Goal: Task Accomplishment & Management: Use online tool/utility

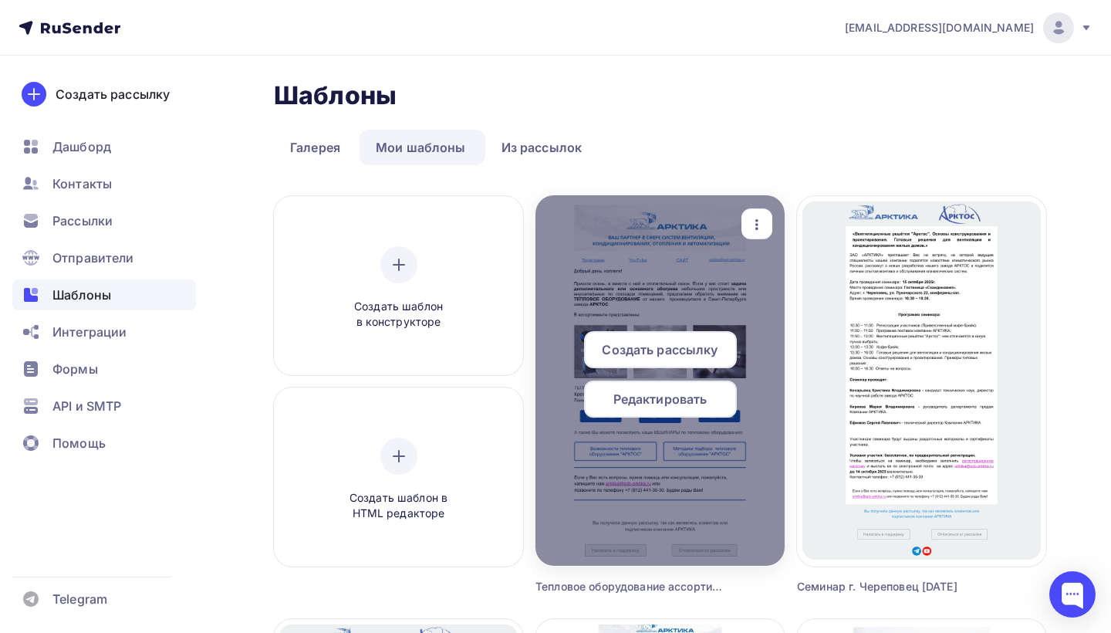
click at [665, 400] on span "Редактировать" at bounding box center [660, 399] width 94 height 19
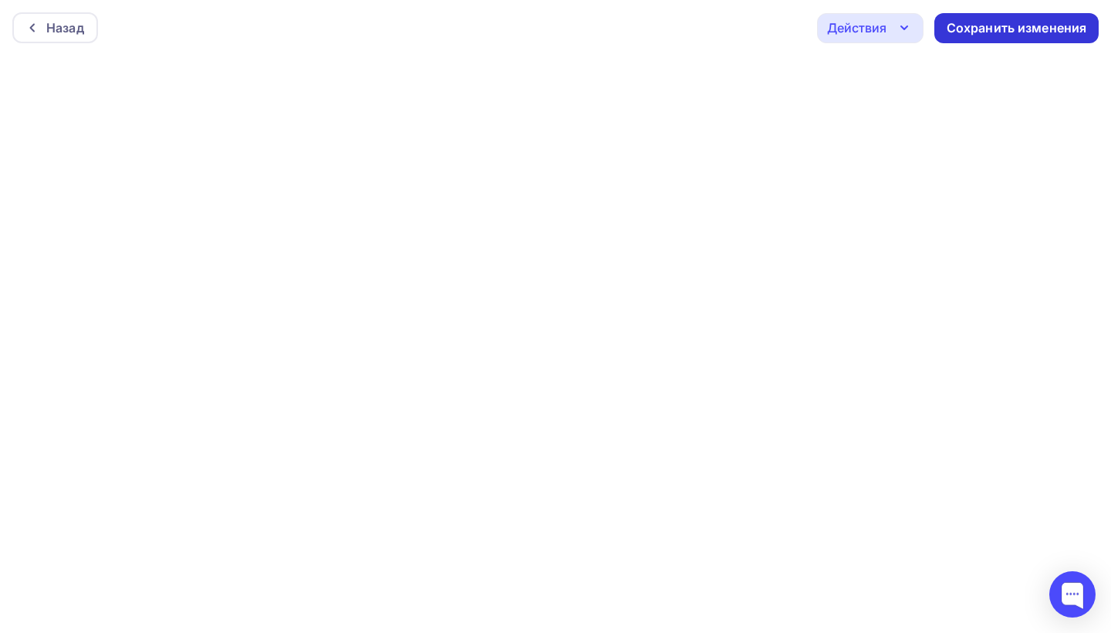
click at [979, 22] on div "Сохранить изменения" at bounding box center [1017, 28] width 140 height 18
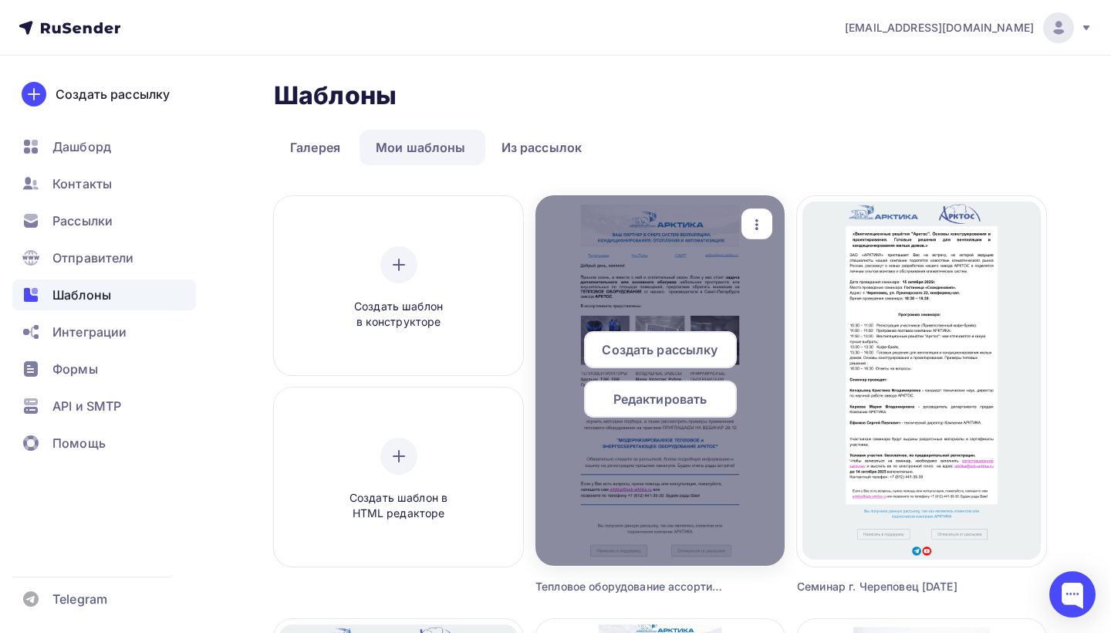
click at [685, 399] on span "Редактировать" at bounding box center [660, 399] width 94 height 19
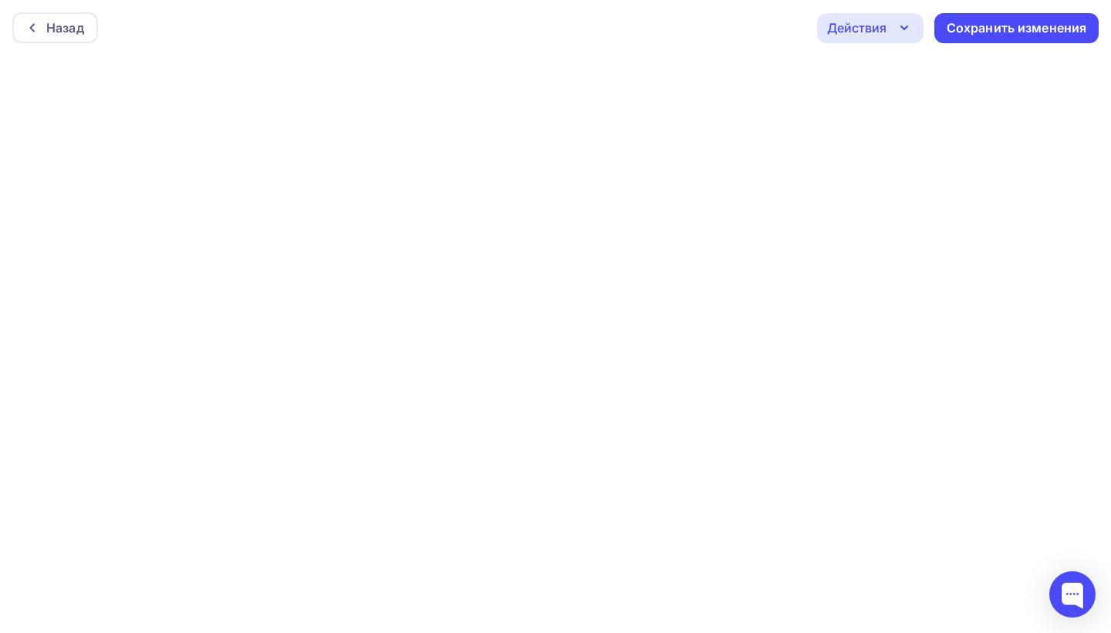
click at [910, 24] on icon "button" at bounding box center [904, 28] width 19 height 19
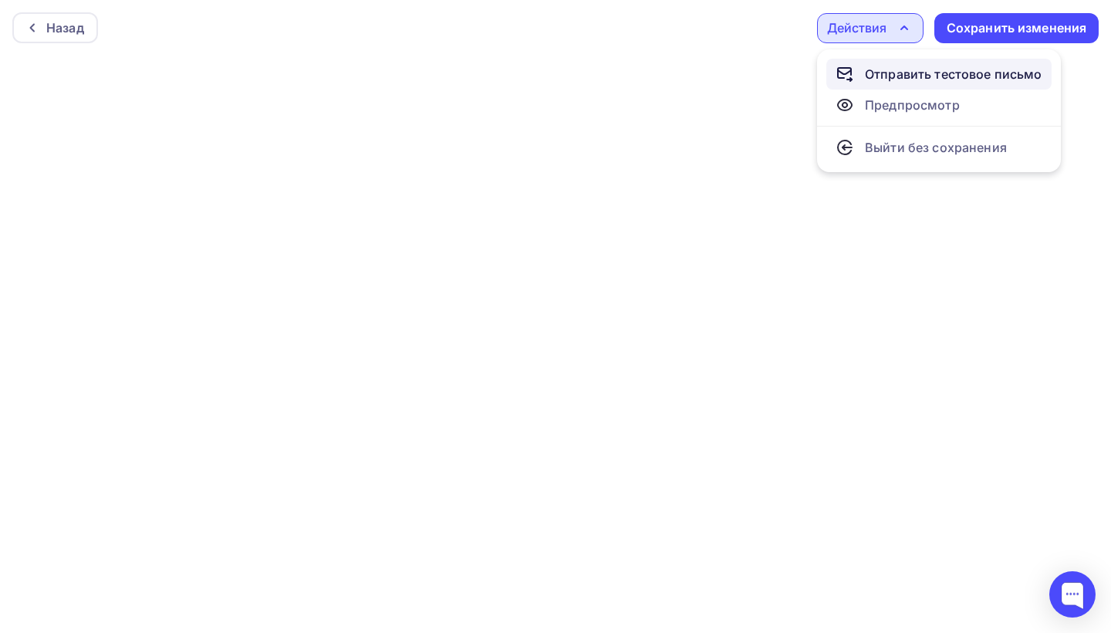
click at [912, 67] on div "Отправить тестовое письмо" at bounding box center [953, 74] width 177 height 19
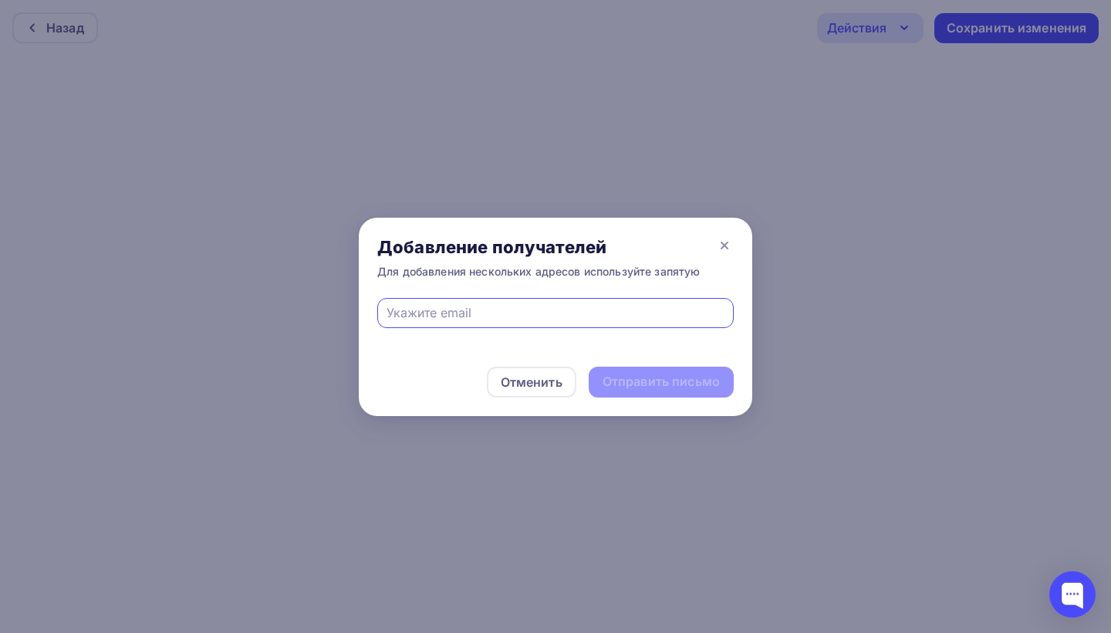
type input "щ"
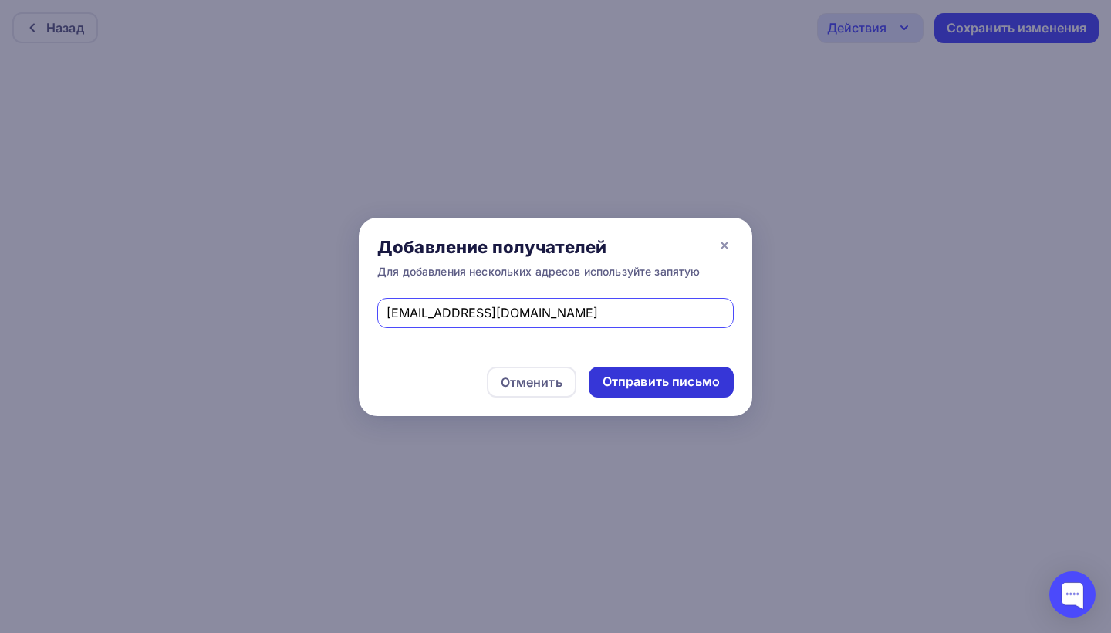
type input "[EMAIL_ADDRESS][DOMAIN_NAME]"
click at [676, 378] on div "Отправить письмо" at bounding box center [661, 382] width 117 height 18
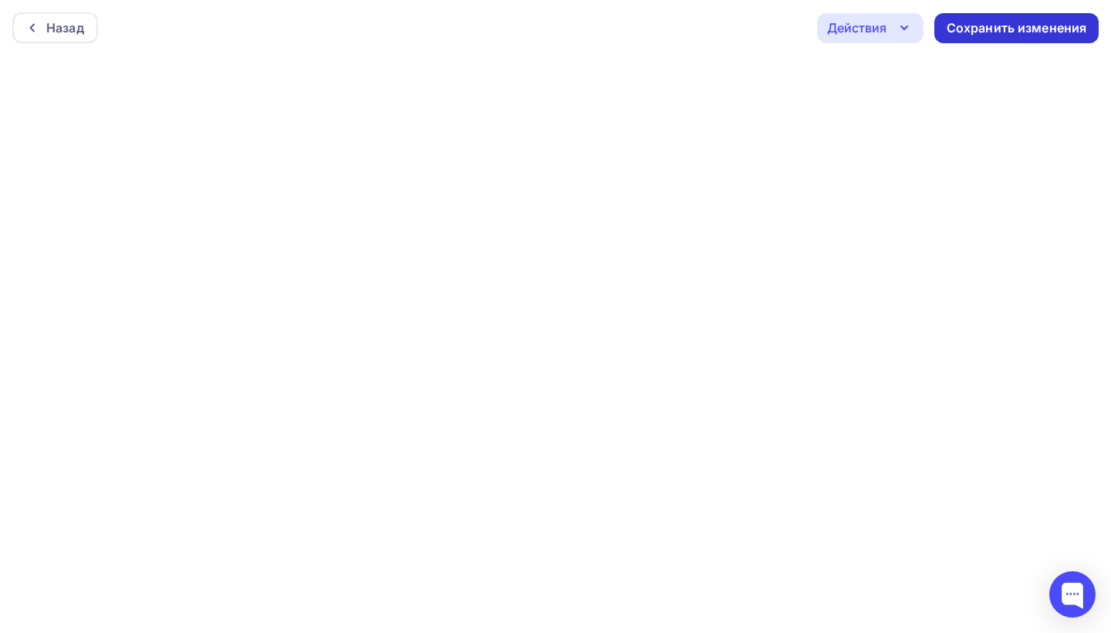
click at [975, 23] on div "Сохранить изменения" at bounding box center [1017, 28] width 140 height 18
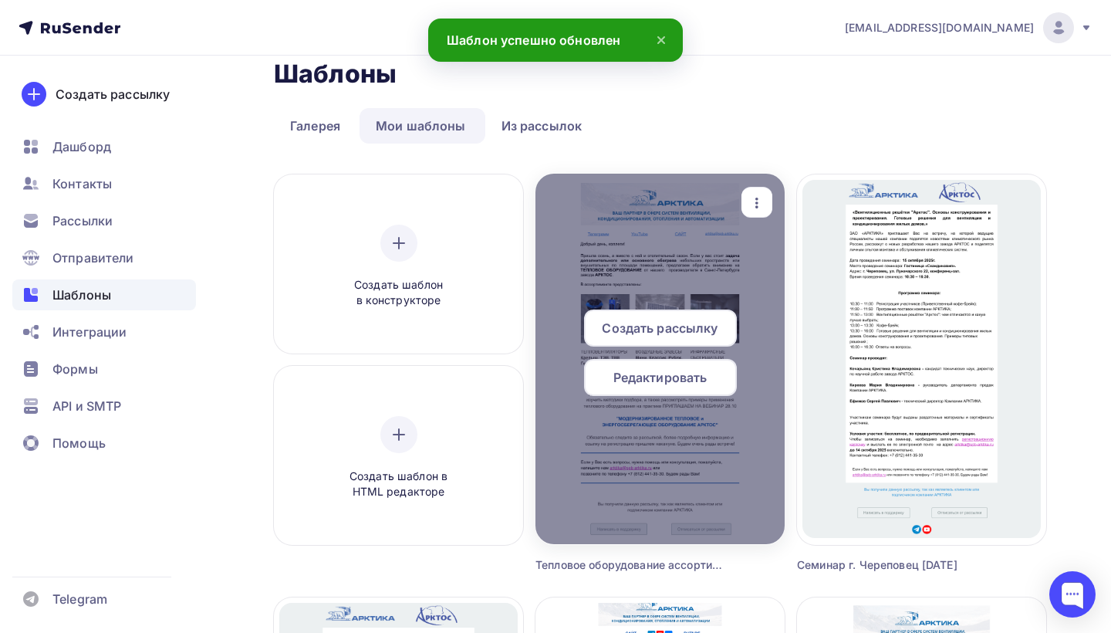
scroll to position [27, 0]
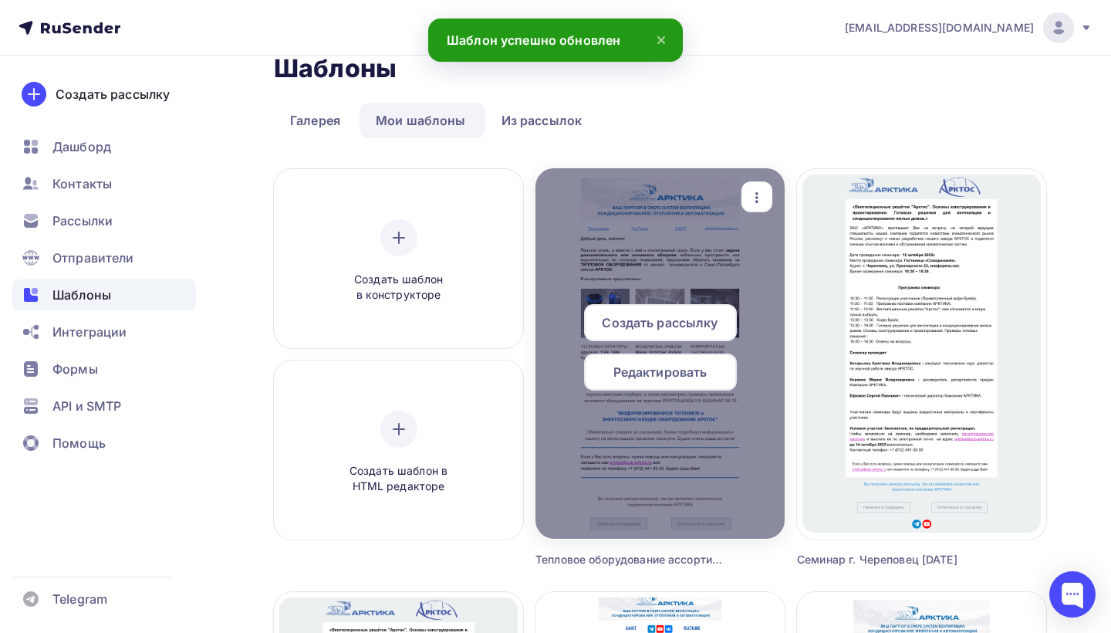
click at [679, 320] on span "Создать рассылку" at bounding box center [660, 322] width 116 height 19
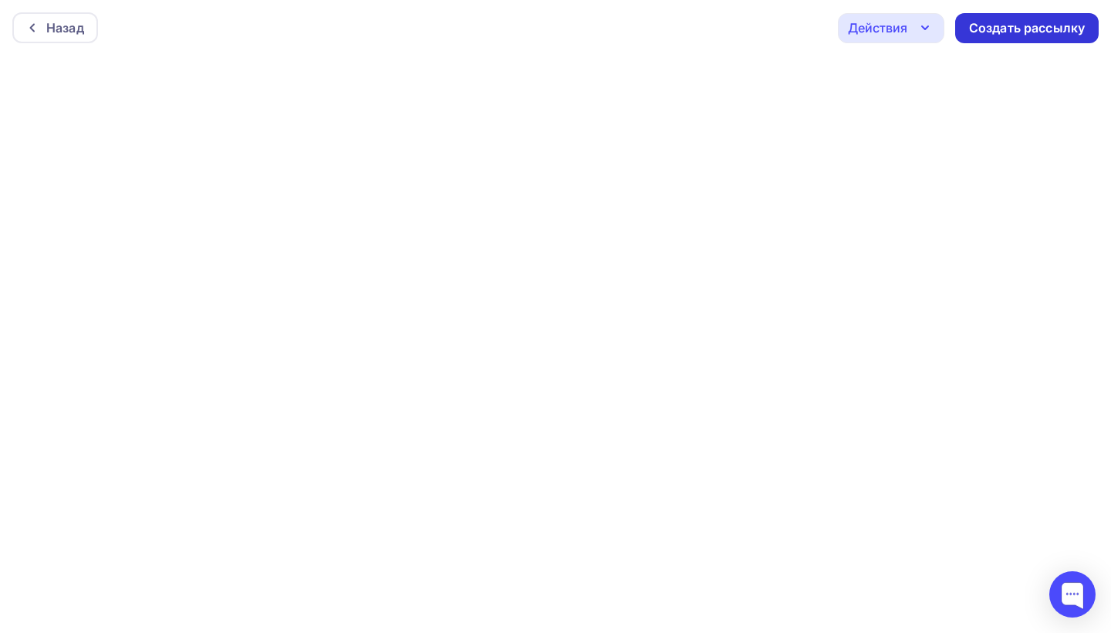
click at [995, 22] on div "Создать рассылку" at bounding box center [1027, 28] width 116 height 18
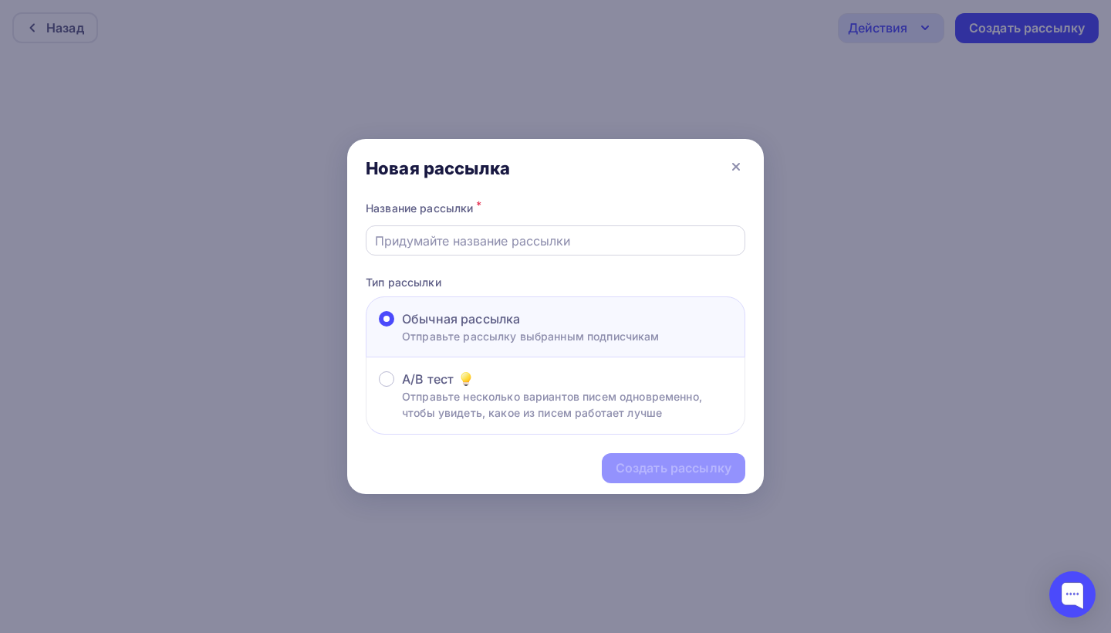
click at [427, 242] on input "text" at bounding box center [556, 240] width 362 height 19
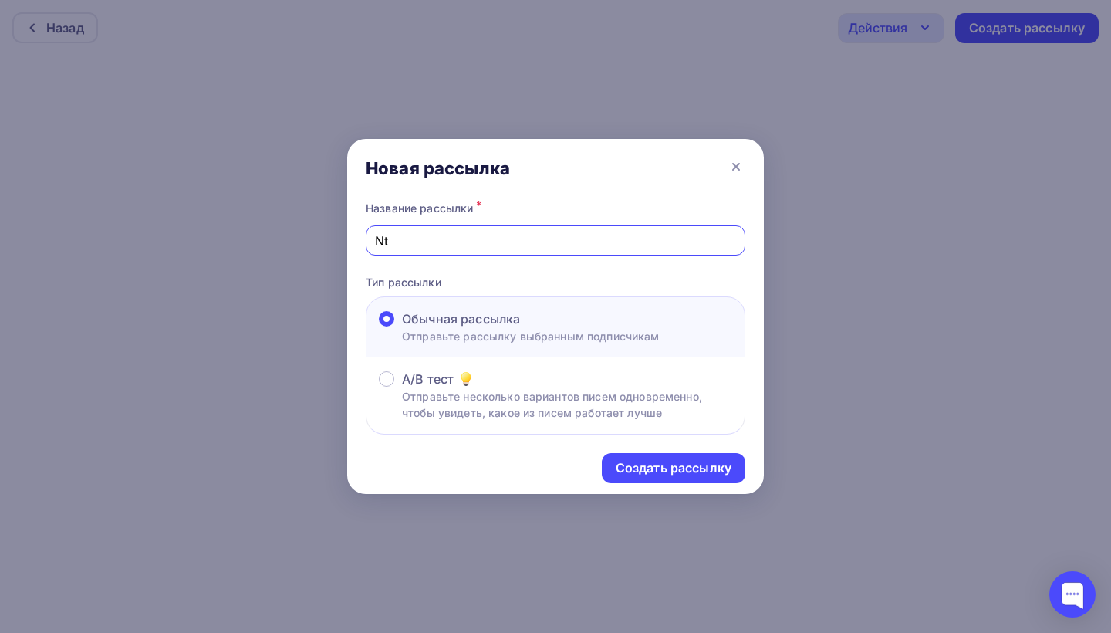
type input "N"
click at [525, 244] on input "Тепловое оборудование АРКТОС" at bounding box center [556, 240] width 362 height 19
click at [581, 240] on input "Тепловое оборудование "АРКТОС" at bounding box center [556, 240] width 362 height 19
type input "Тепловое оборудование "АРКТОС""
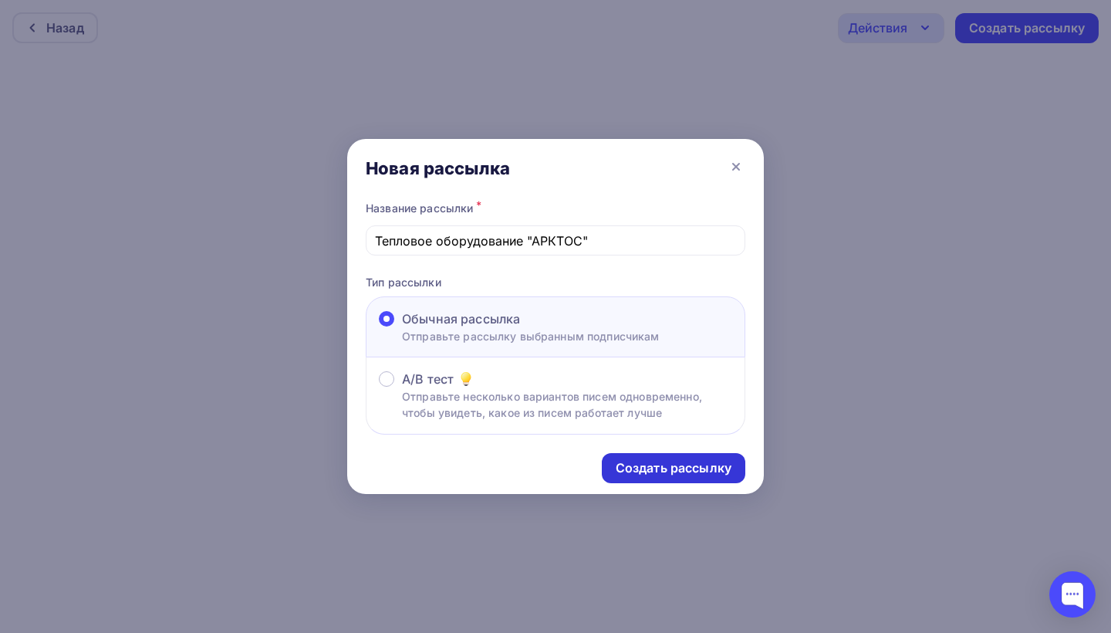
click at [631, 468] on div "Создать рассылку" at bounding box center [674, 468] width 116 height 18
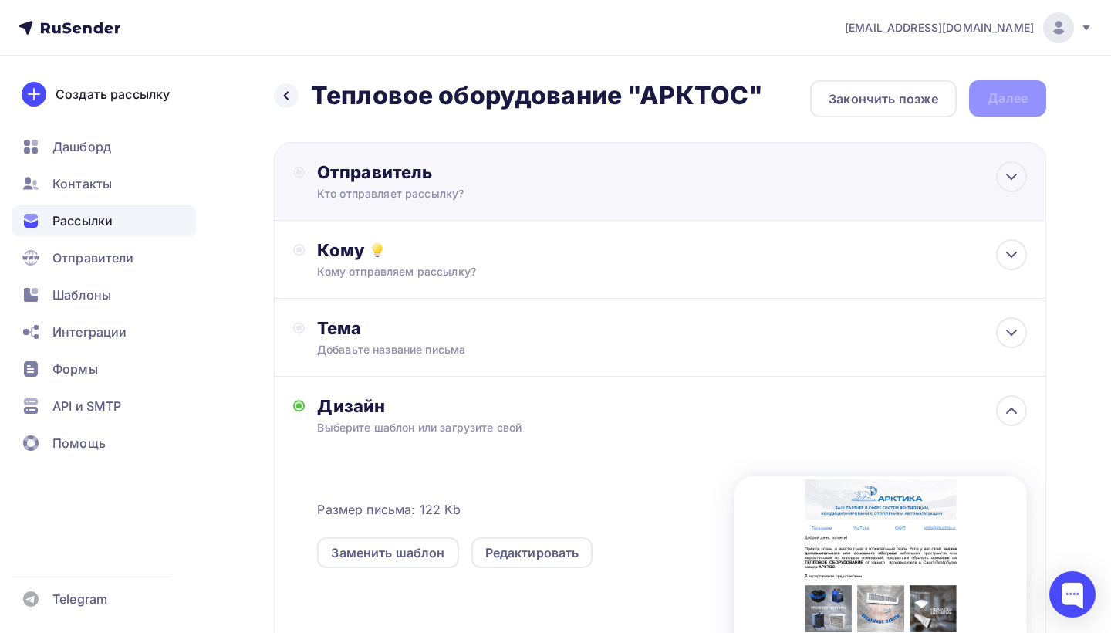
click at [460, 188] on div "Кто отправляет рассылку?" at bounding box center [467, 193] width 301 height 15
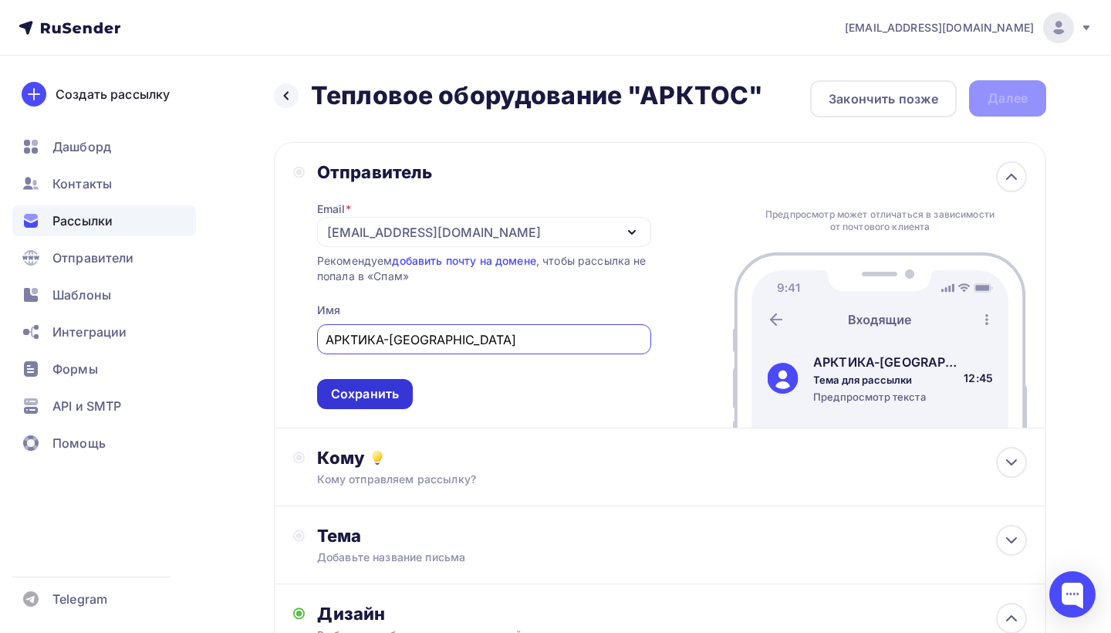
type input "АРКТИКА-[GEOGRAPHIC_DATA]"
click at [352, 400] on div "Сохранить" at bounding box center [365, 394] width 68 height 18
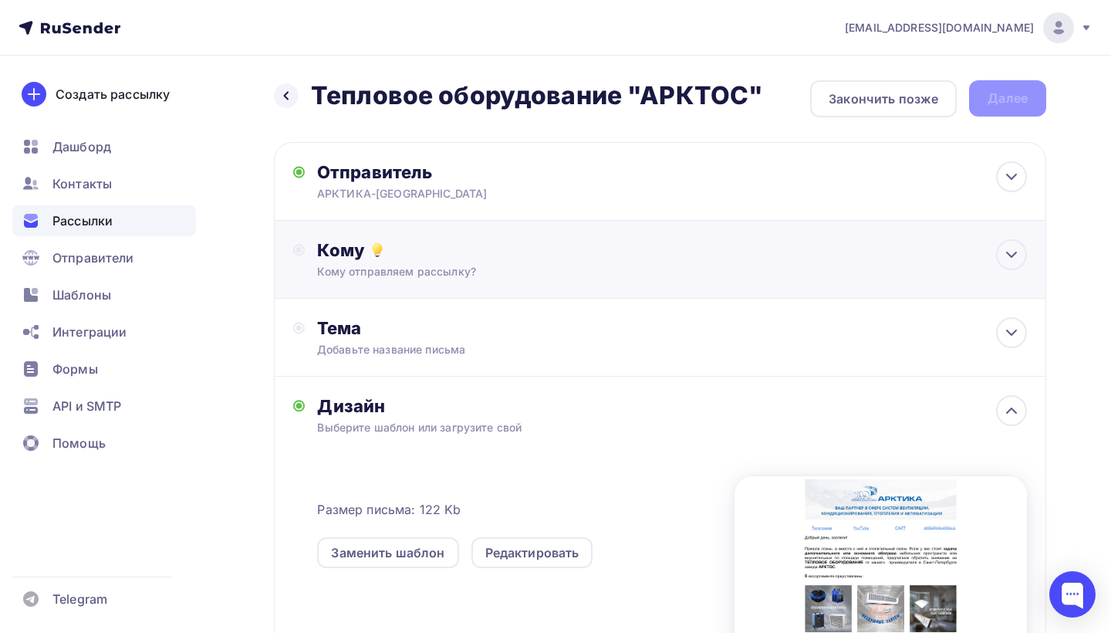
click at [393, 264] on div "Кому Кому отправляем рассылку? Списки получателей Выберите список Все списки id…" at bounding box center [672, 259] width 710 height 40
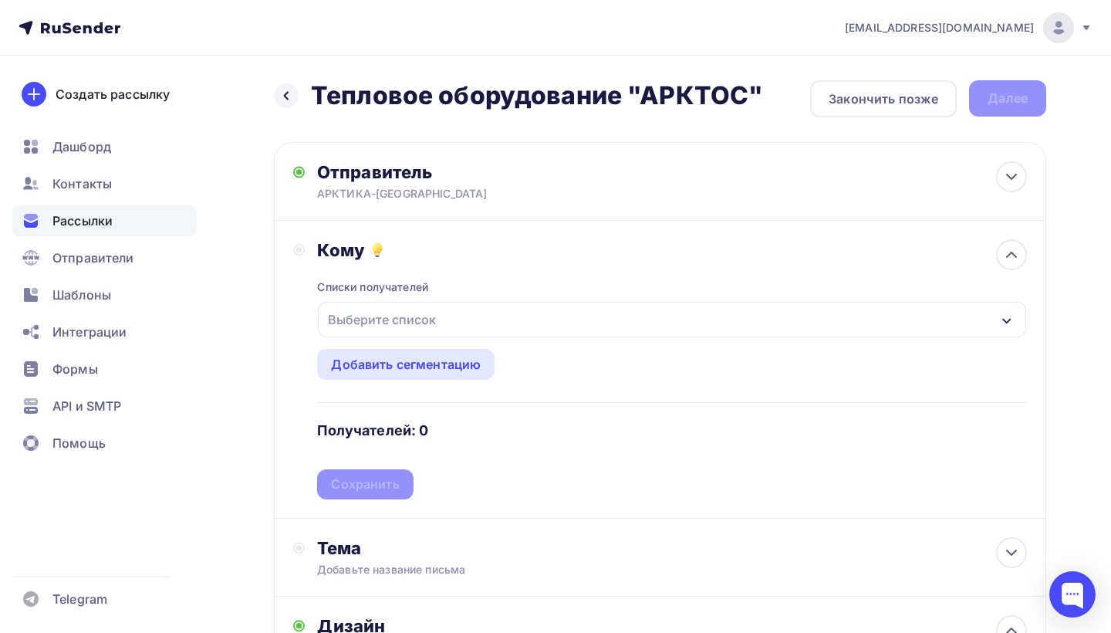
click at [1007, 320] on icon "button" at bounding box center [1007, 321] width 12 height 12
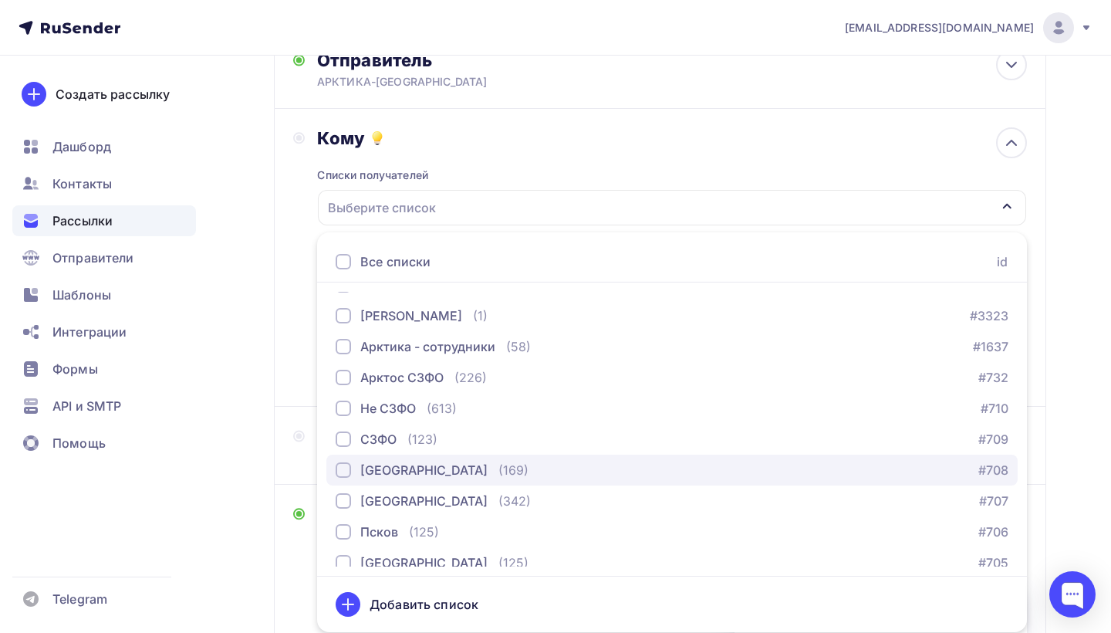
scroll to position [82, 0]
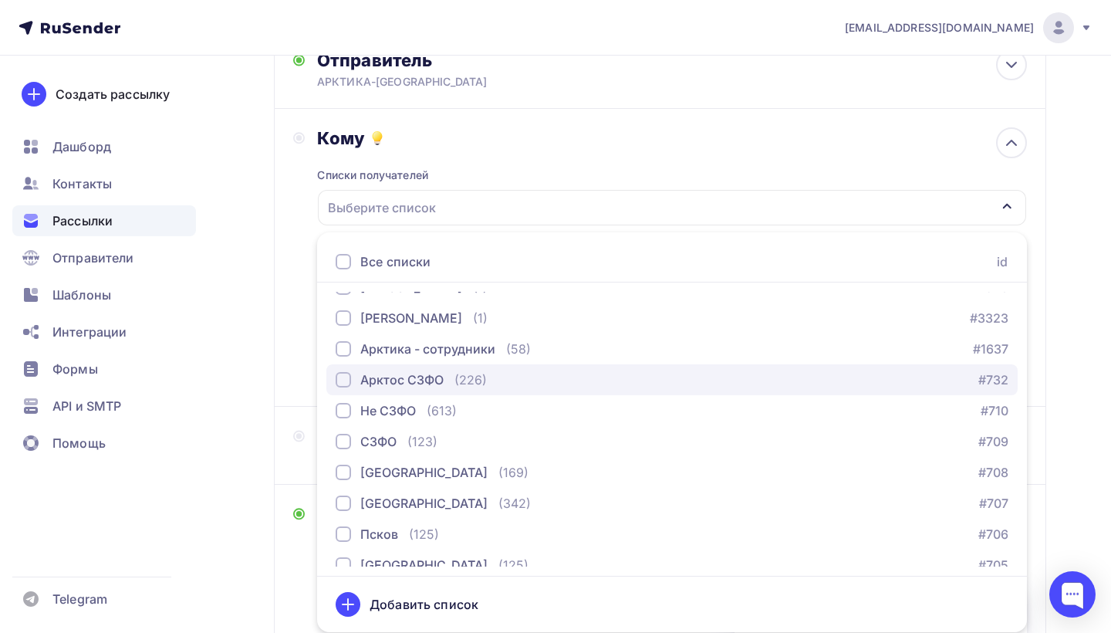
click at [347, 379] on div "button" at bounding box center [343, 379] width 15 height 15
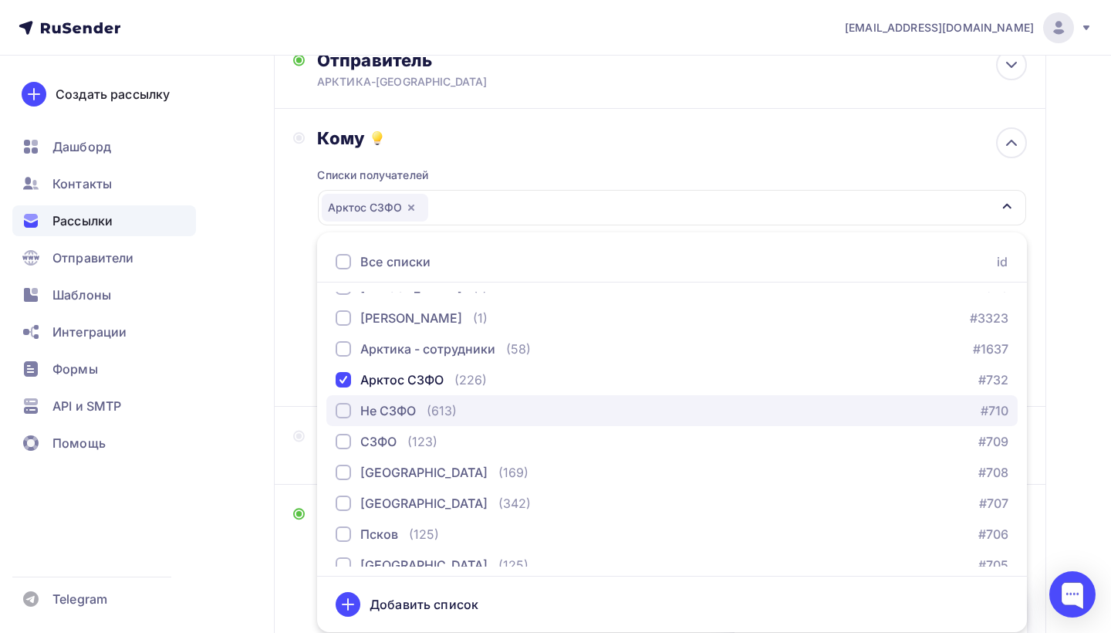
click at [347, 413] on div "button" at bounding box center [343, 410] width 15 height 15
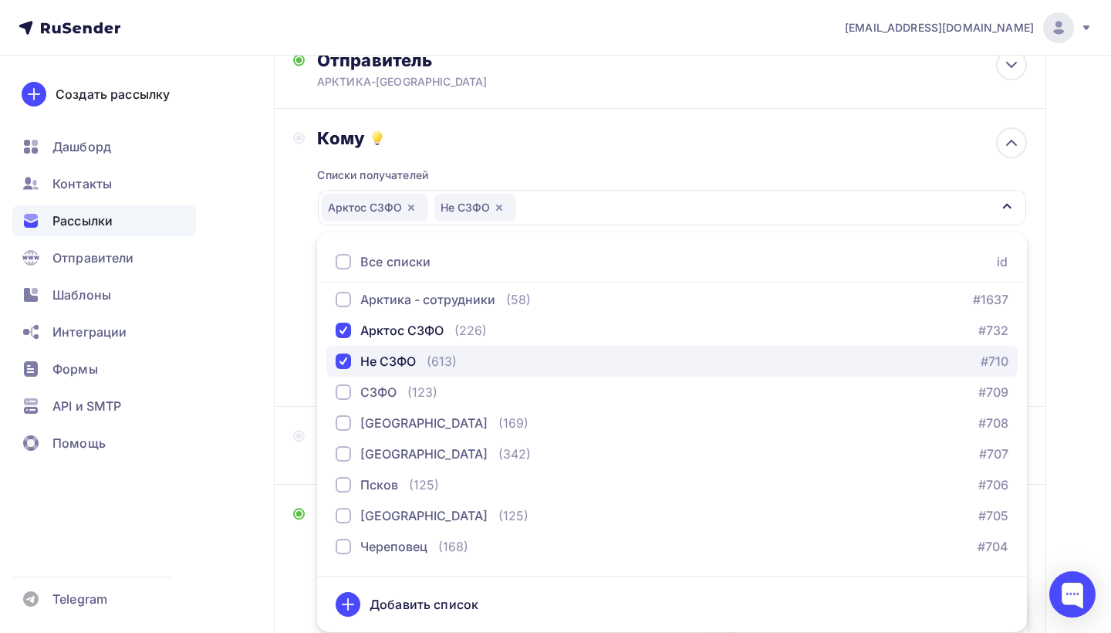
scroll to position [132, 0]
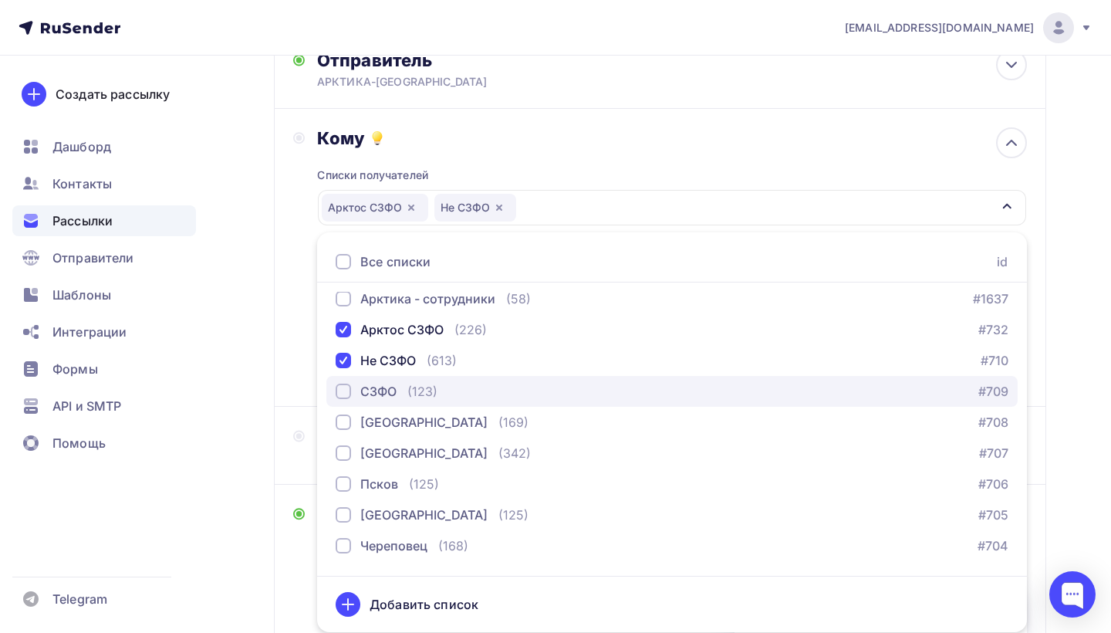
click at [343, 394] on div "button" at bounding box center [343, 390] width 15 height 15
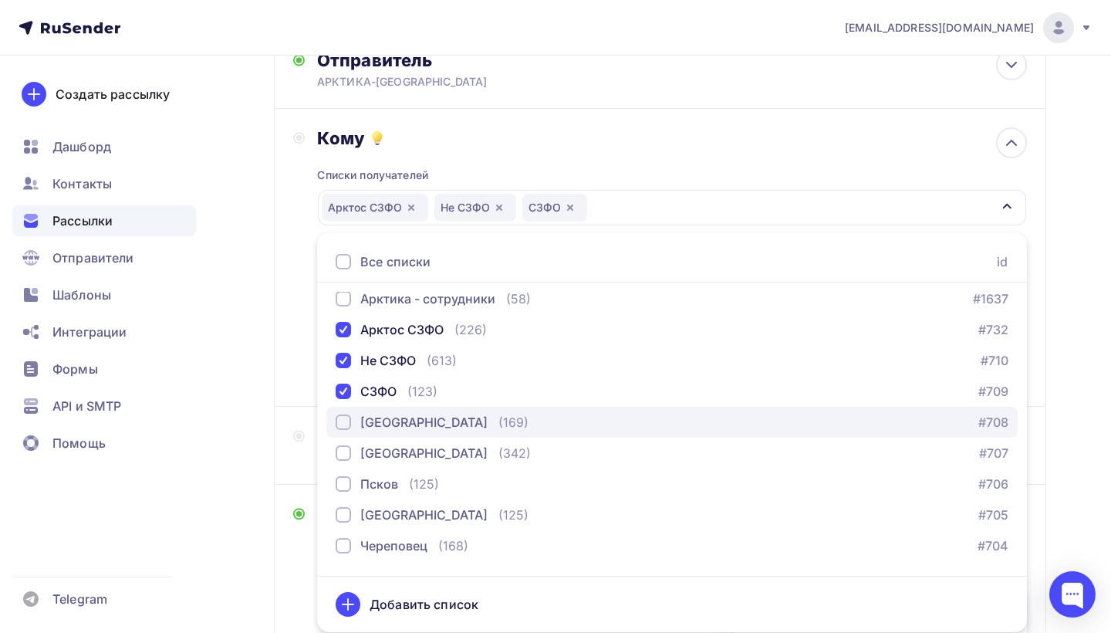
click at [343, 424] on div "button" at bounding box center [343, 421] width 15 height 15
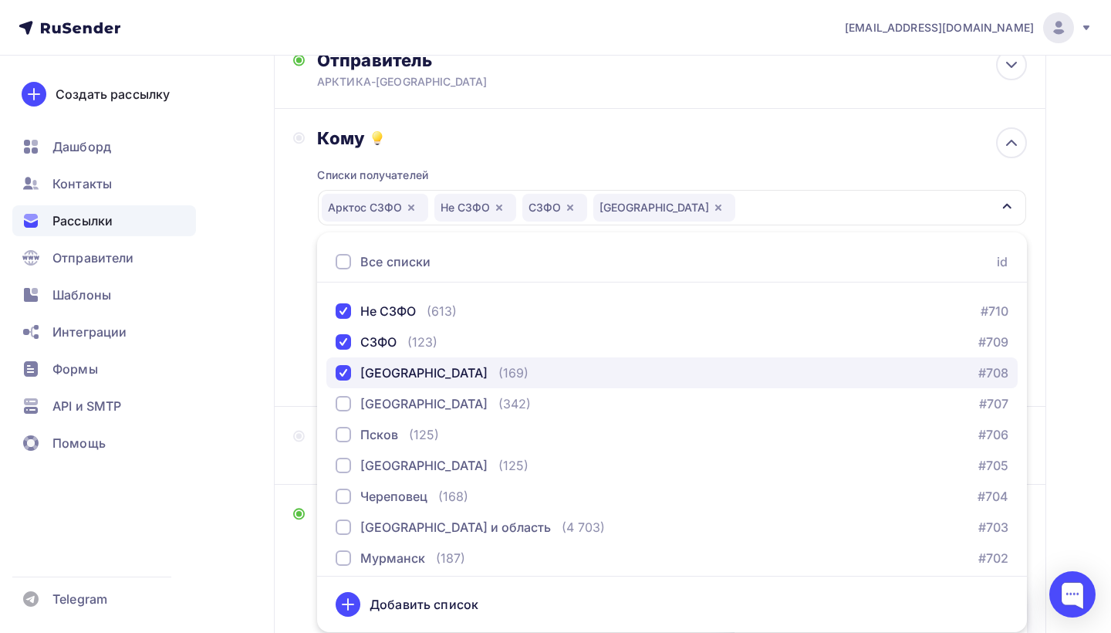
scroll to position [183, 0]
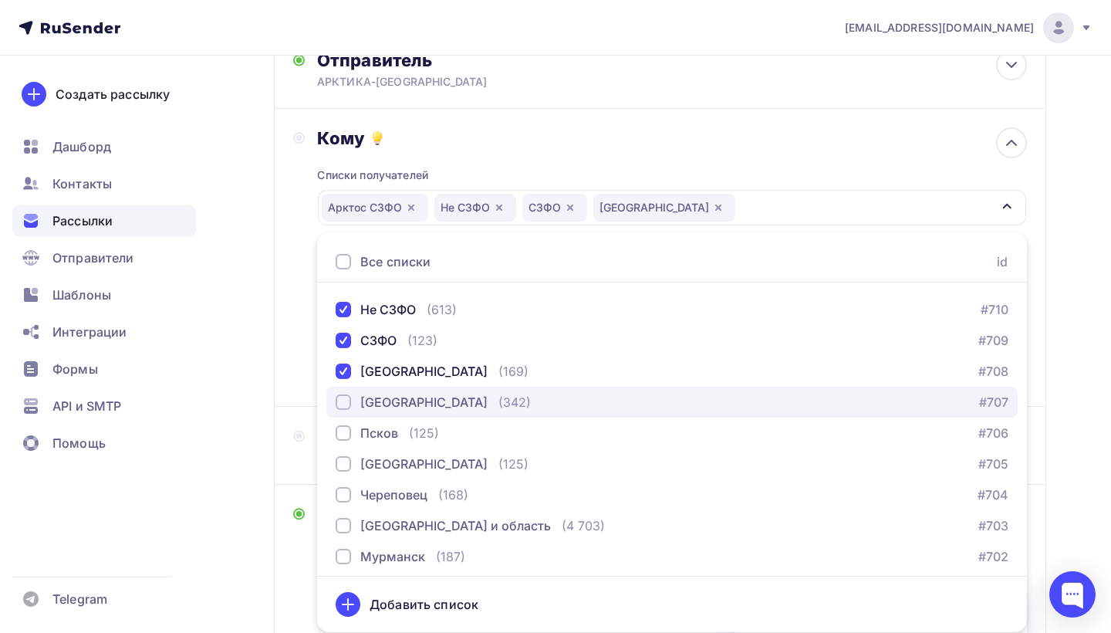
click at [343, 400] on div "button" at bounding box center [343, 401] width 15 height 15
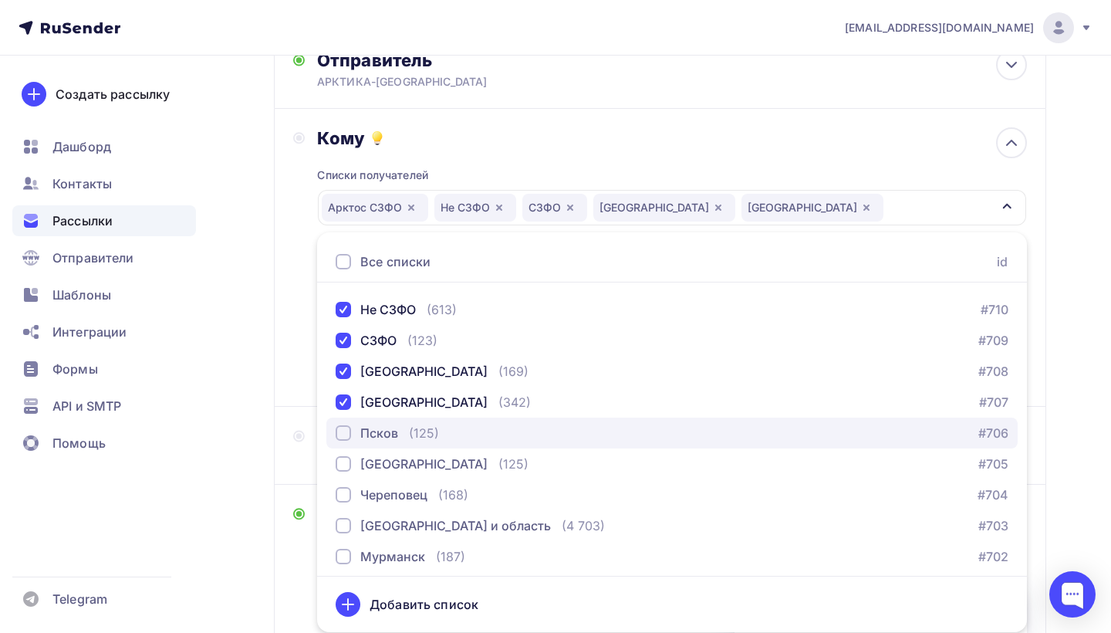
click at [345, 434] on div "button" at bounding box center [343, 432] width 15 height 15
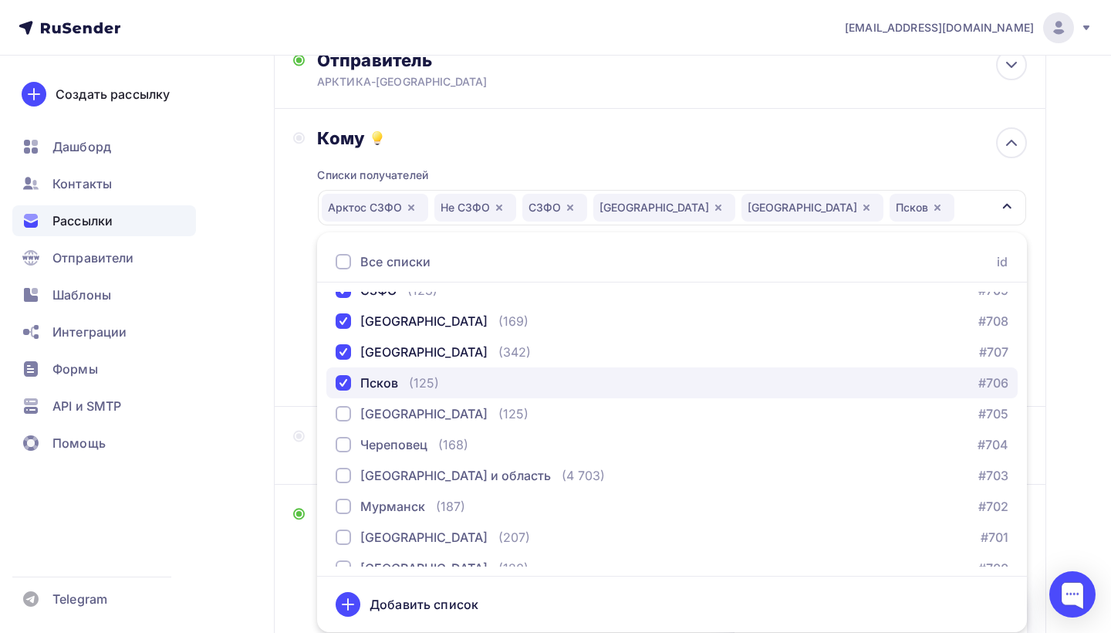
scroll to position [235, 0]
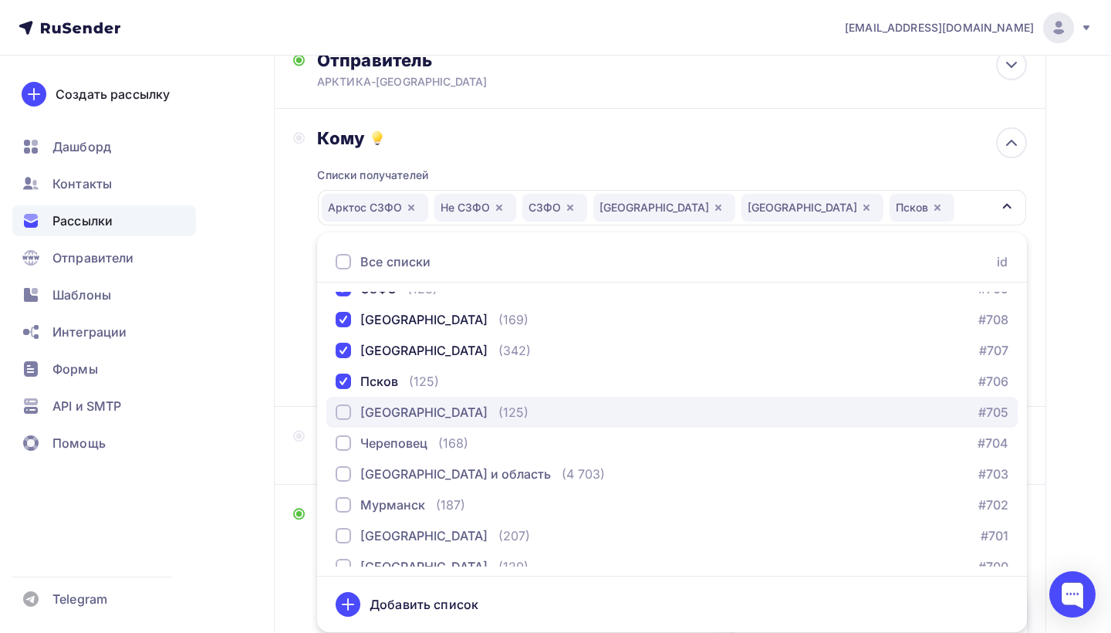
click at [343, 413] on div "button" at bounding box center [343, 411] width 15 height 15
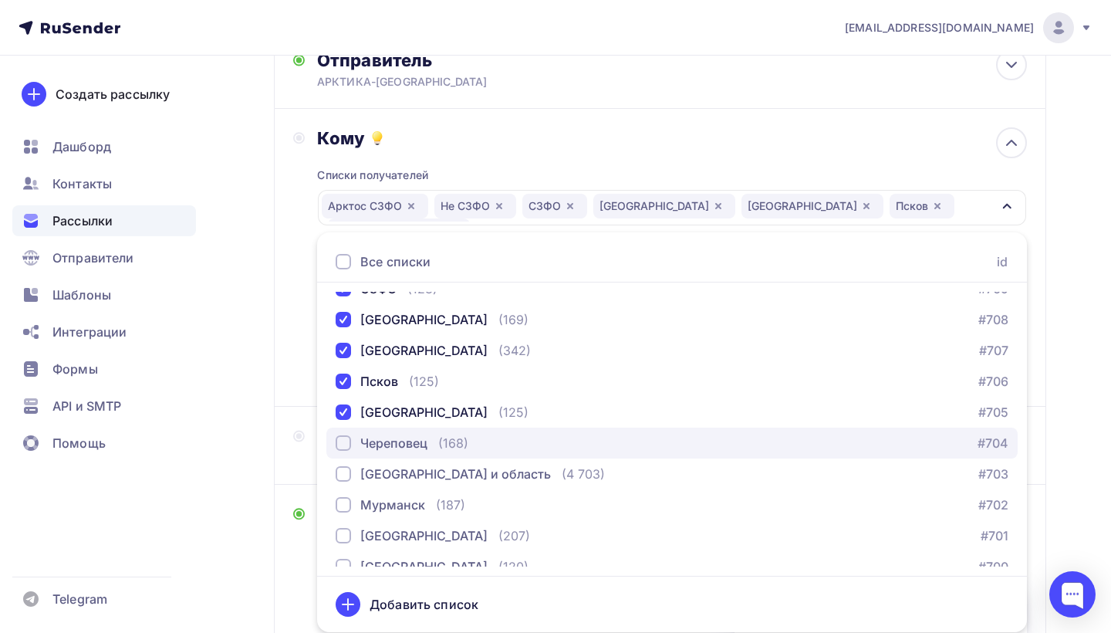
click at [343, 446] on div "button" at bounding box center [343, 442] width 15 height 15
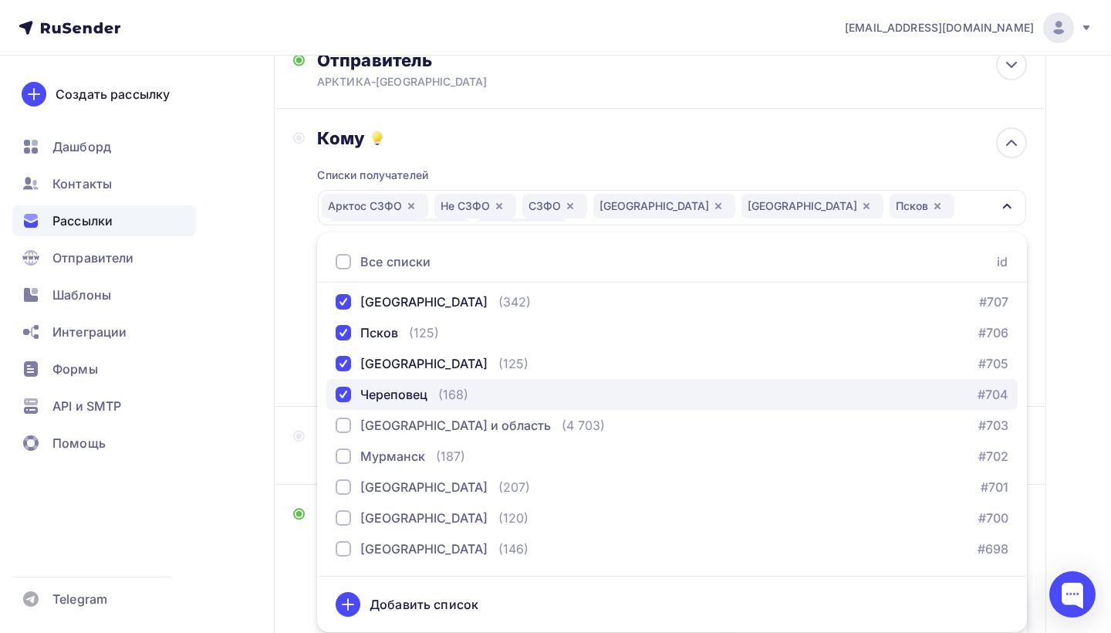
scroll to position [287, 0]
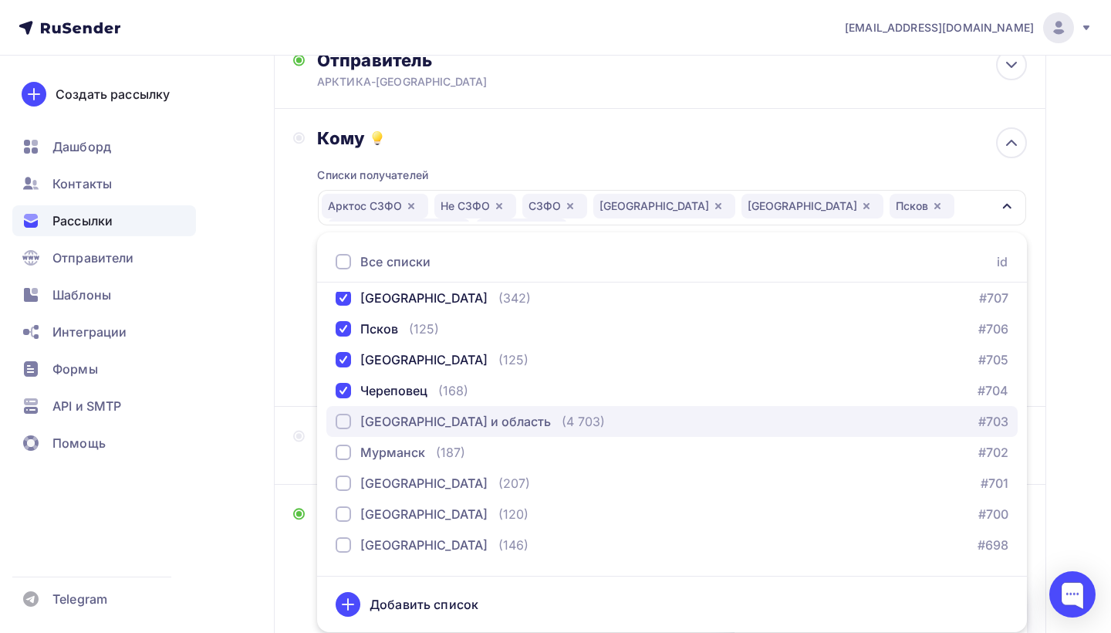
click at [343, 422] on div "button" at bounding box center [343, 421] width 15 height 15
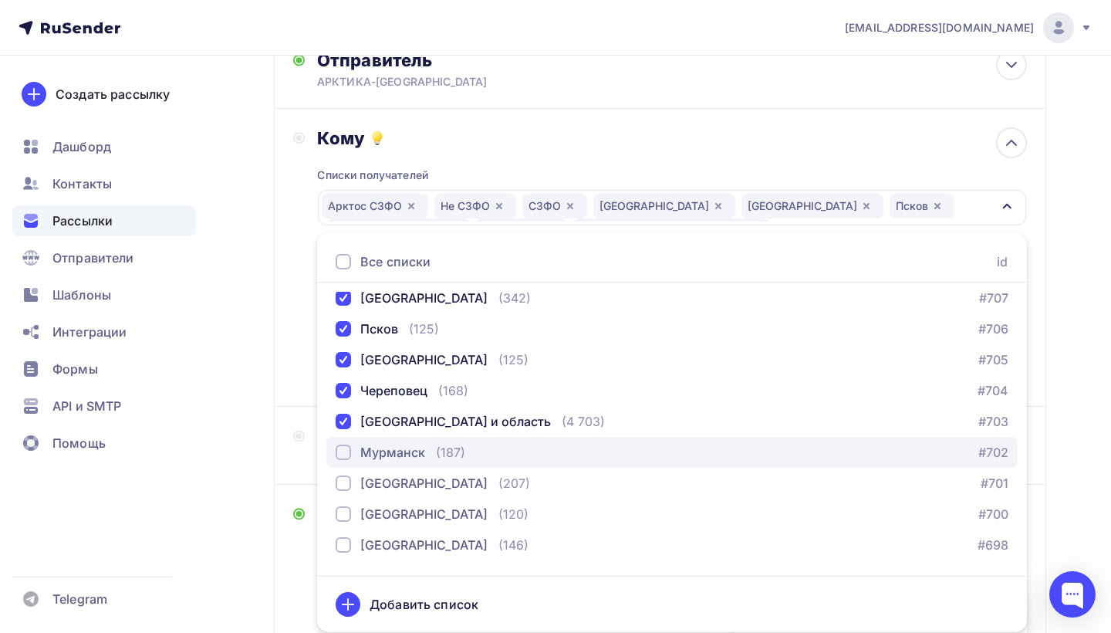
click at [344, 458] on div "button" at bounding box center [343, 451] width 15 height 15
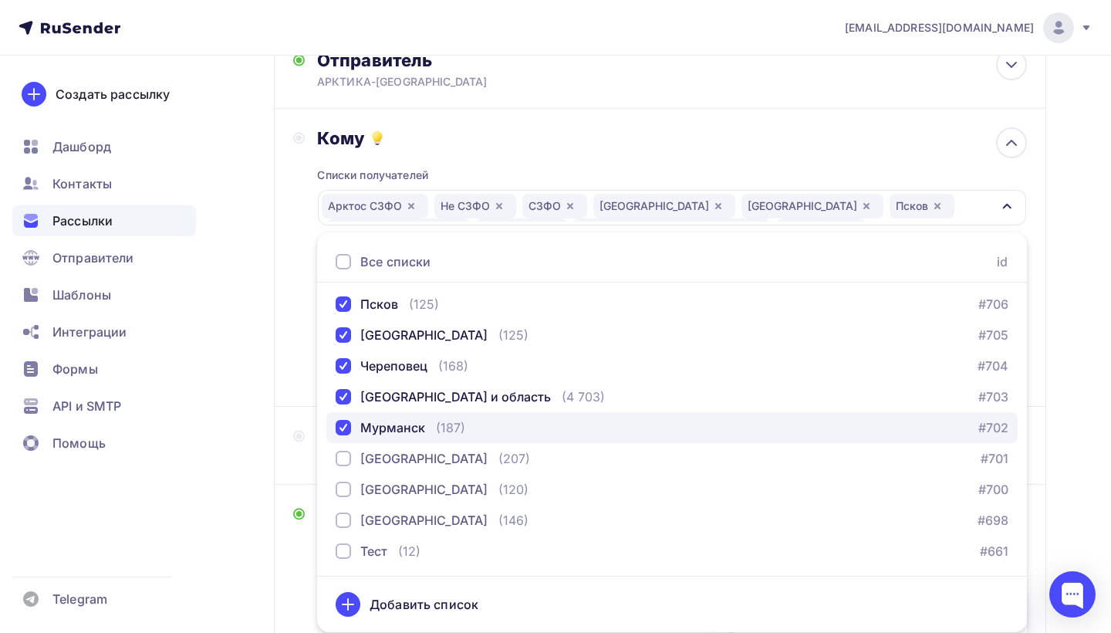
scroll to position [312, 0]
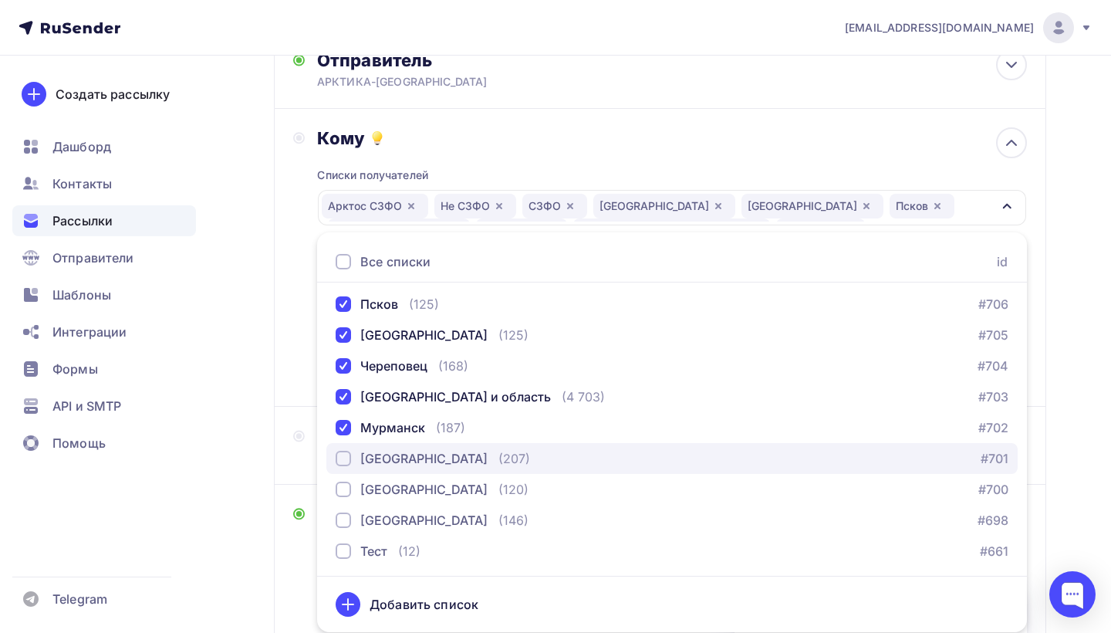
click at [344, 458] on div "button" at bounding box center [343, 458] width 15 height 15
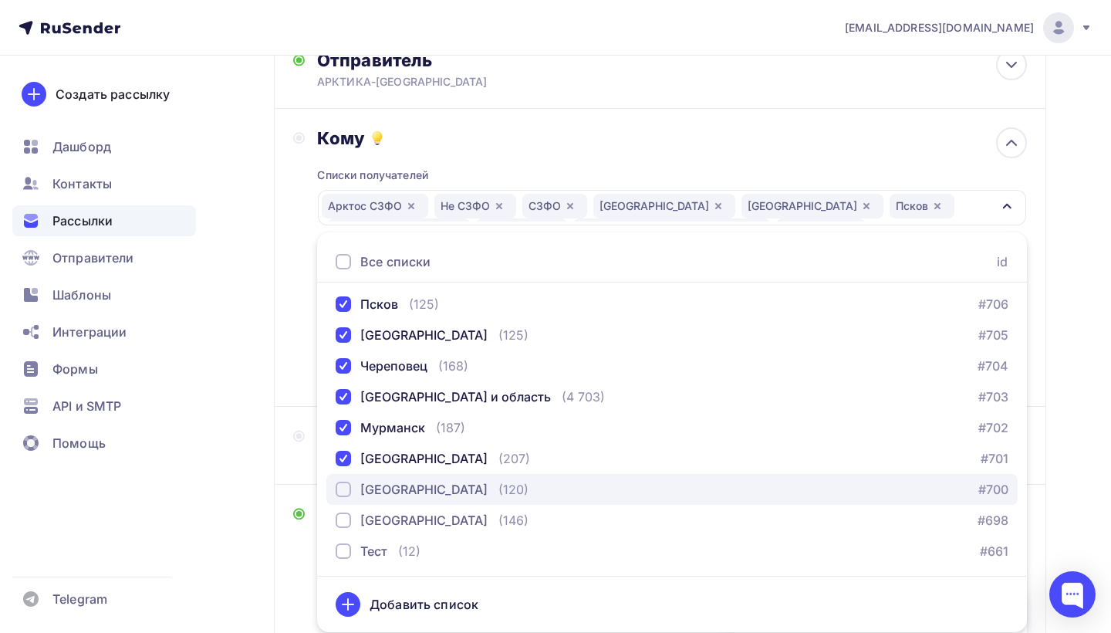
click at [345, 491] on div "button" at bounding box center [343, 488] width 15 height 15
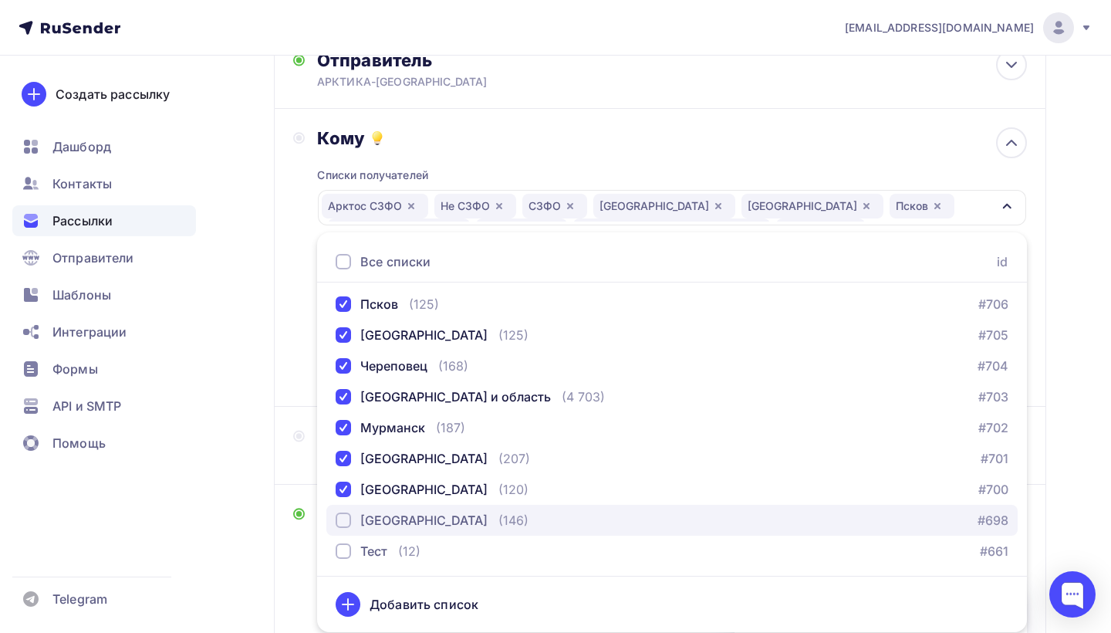
click at [342, 522] on div "button" at bounding box center [343, 519] width 15 height 15
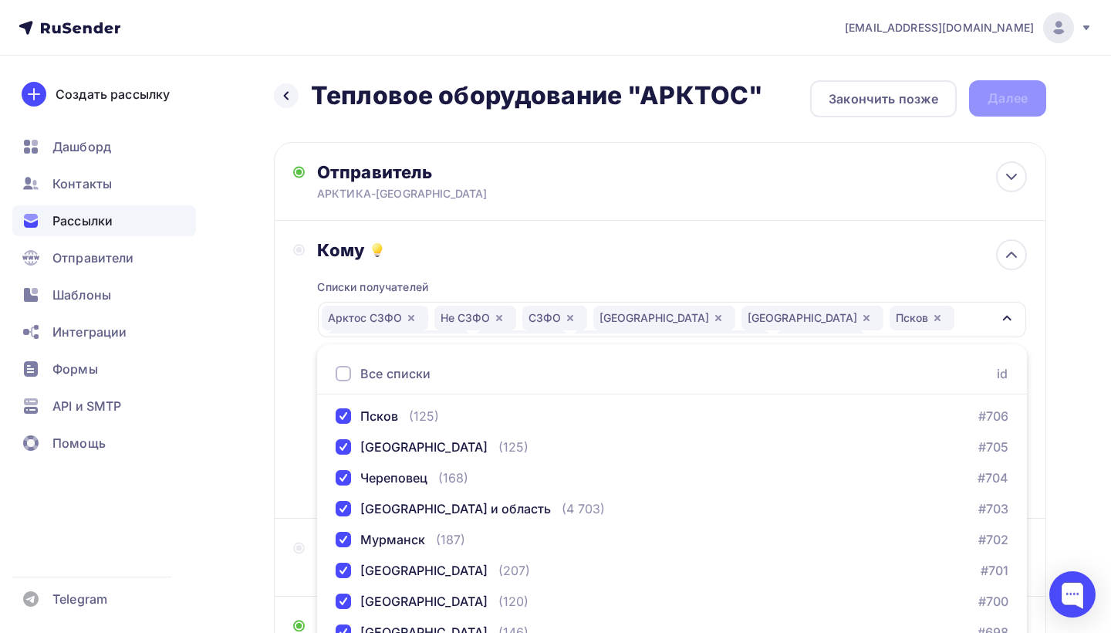
scroll to position [0, 0]
click at [1004, 319] on icon "button" at bounding box center [1007, 318] width 12 height 12
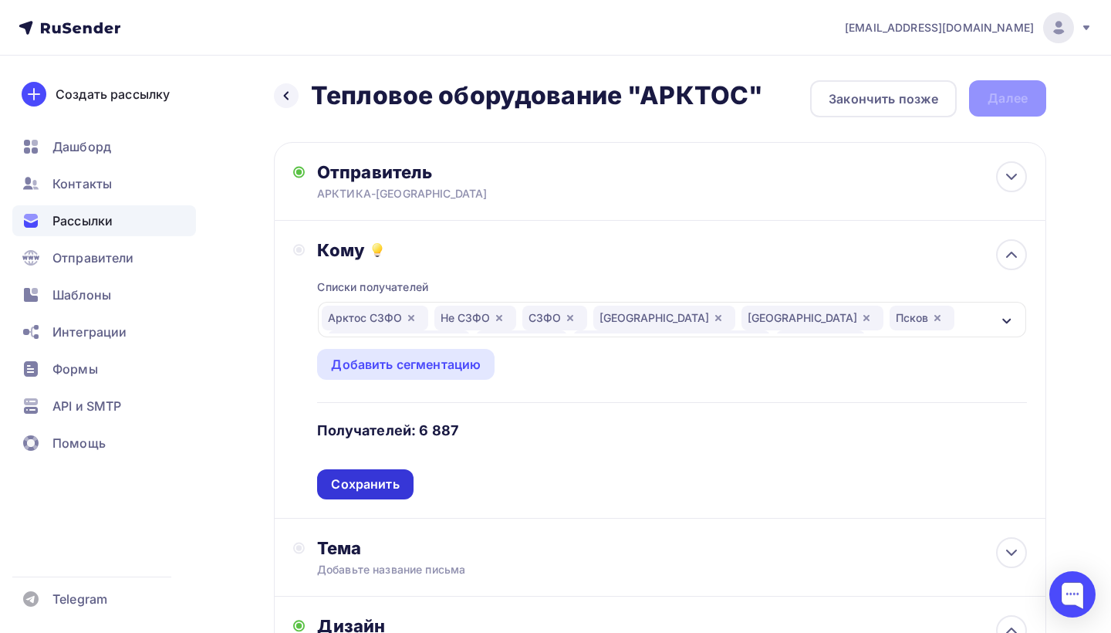
click at [349, 482] on div "Сохранить" at bounding box center [365, 484] width 68 height 18
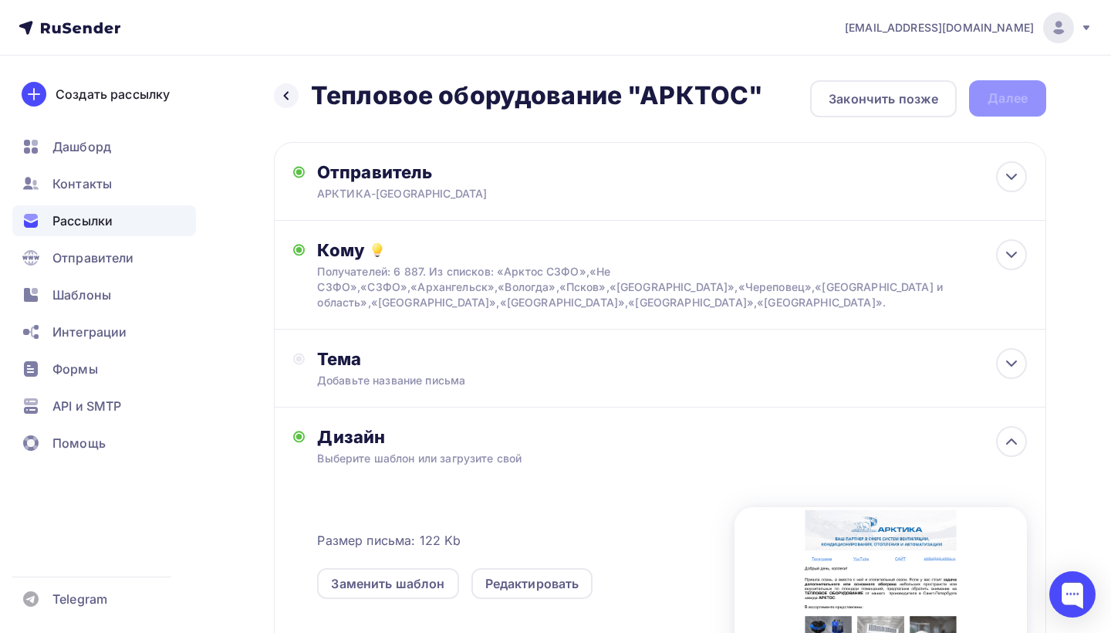
scroll to position [42, 0]
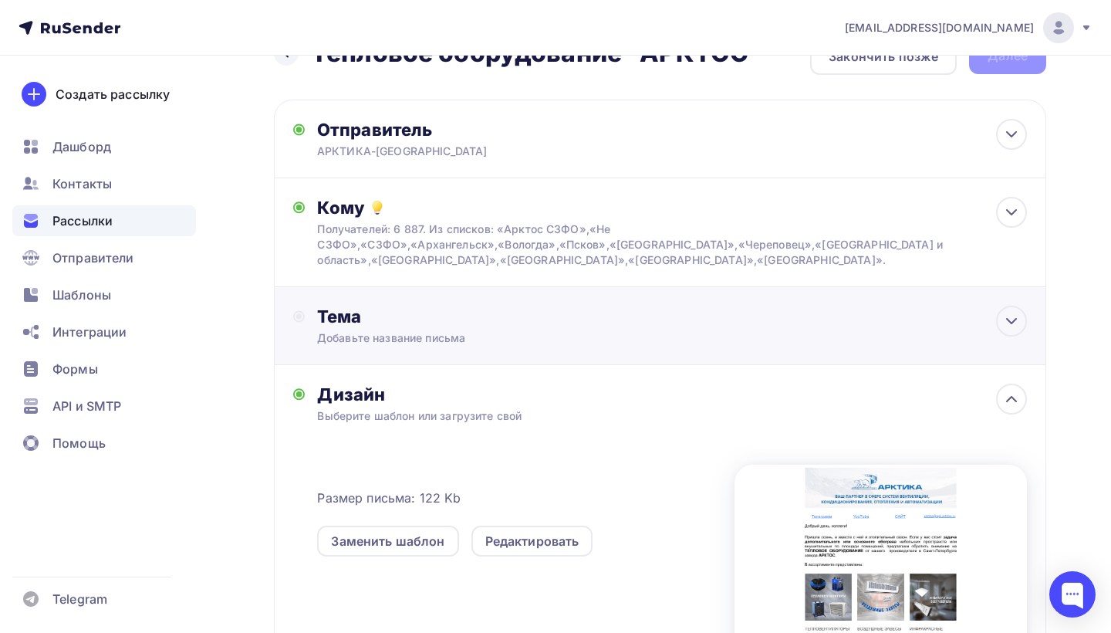
click at [397, 322] on div "Тема" at bounding box center [469, 317] width 305 height 22
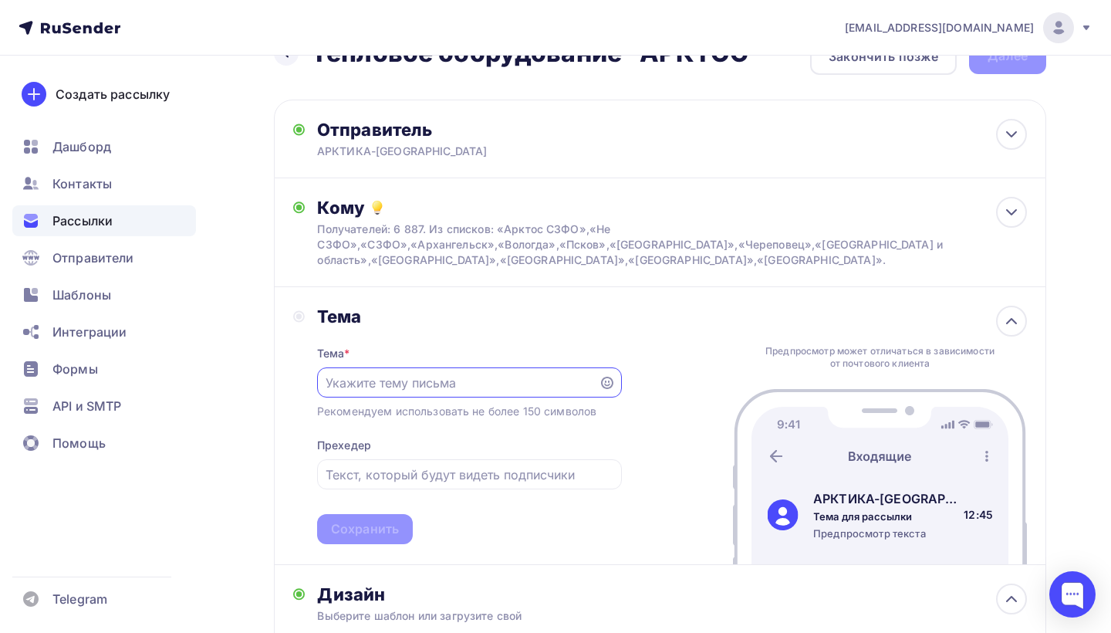
scroll to position [0, 0]
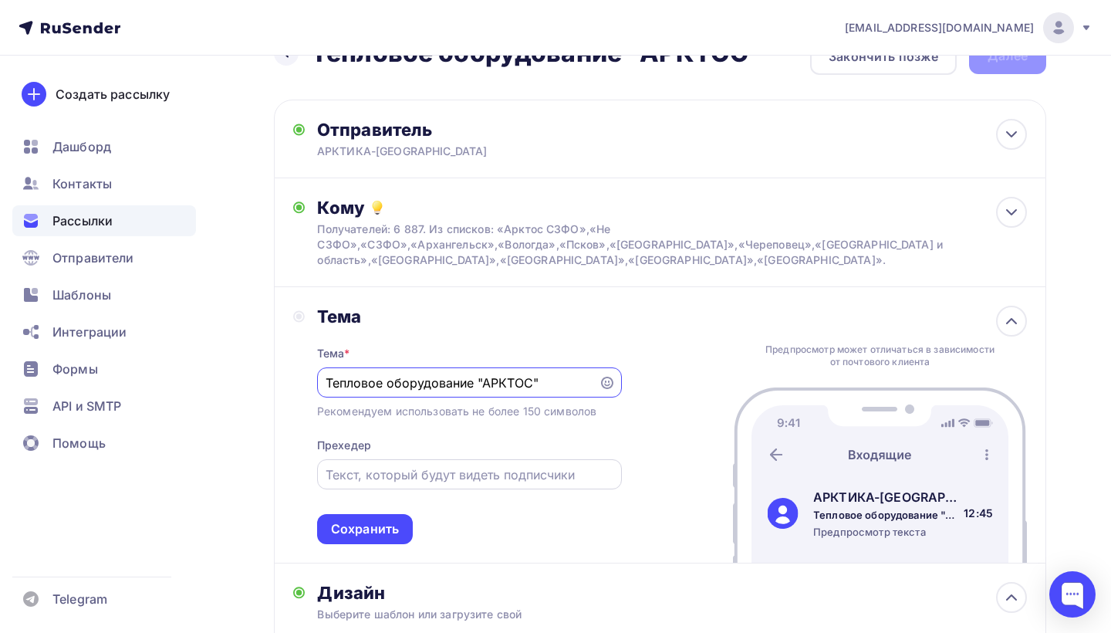
type input "Тепловое оборудование "АРКТОС""
click at [370, 478] on input "text" at bounding box center [469, 474] width 287 height 19
type input "т"
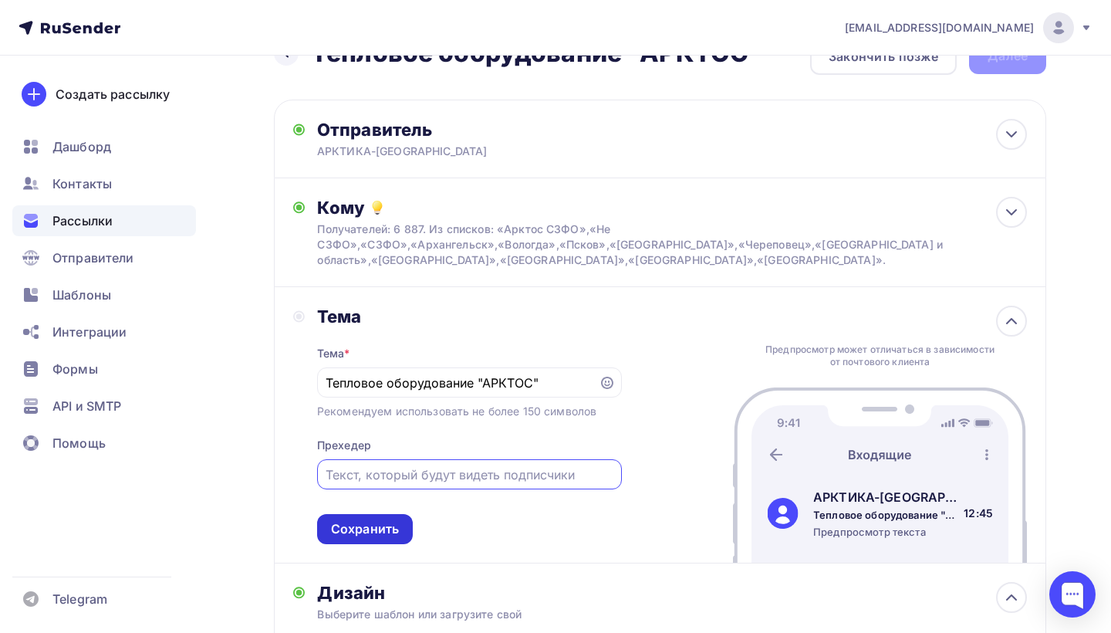
click at [366, 532] on div "Сохранить" at bounding box center [365, 529] width 68 height 18
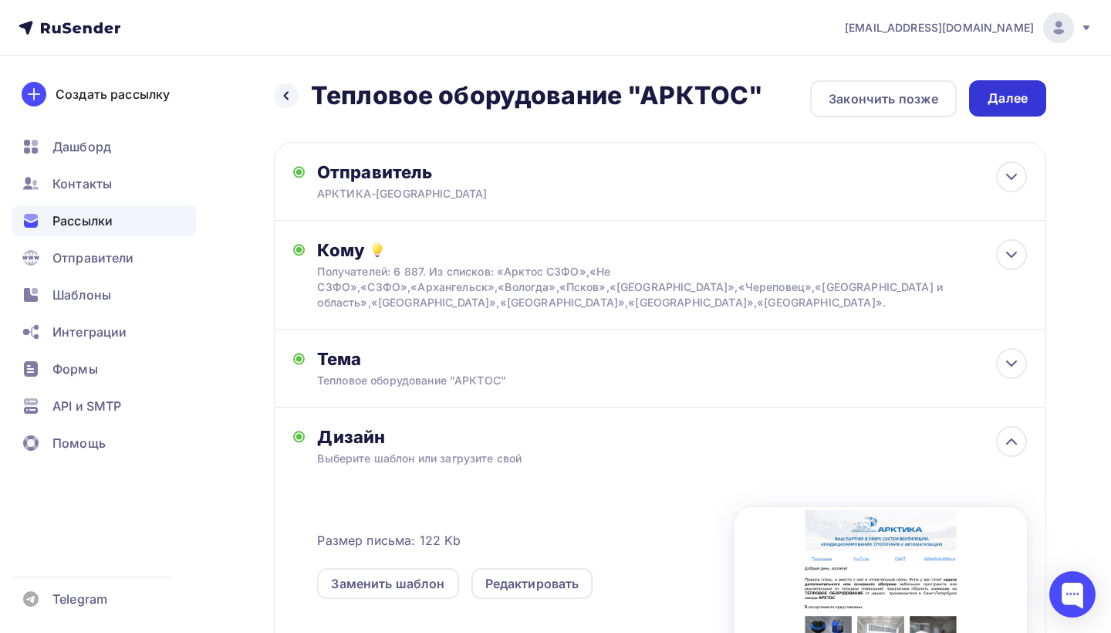
click at [1017, 96] on div "Далее" at bounding box center [1007, 98] width 40 height 18
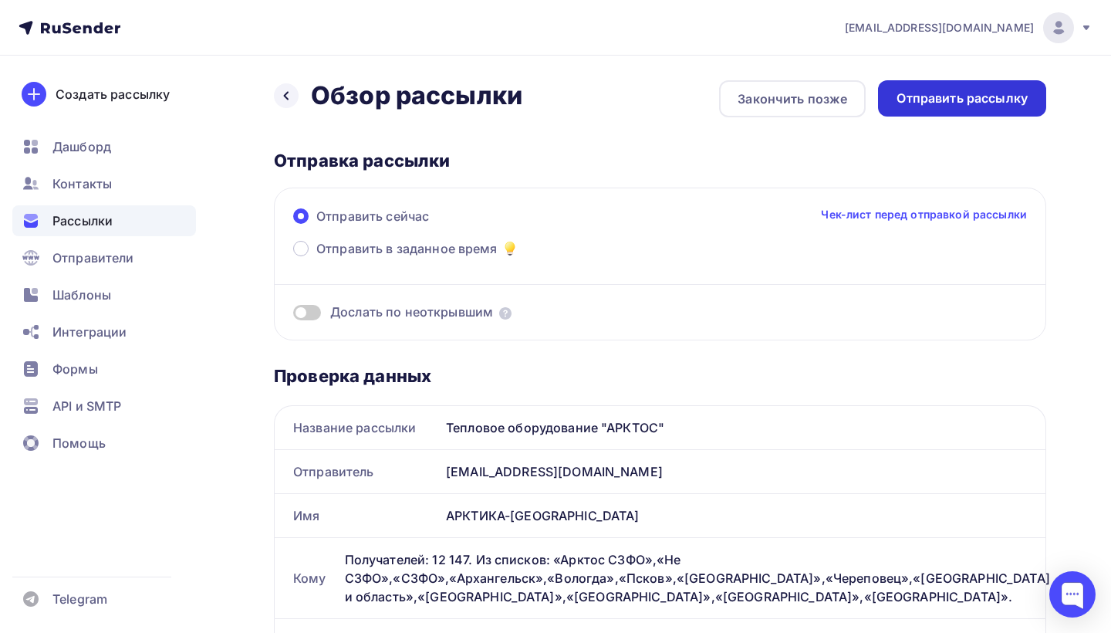
click at [990, 98] on div "Отправить рассылку" at bounding box center [961, 98] width 131 height 18
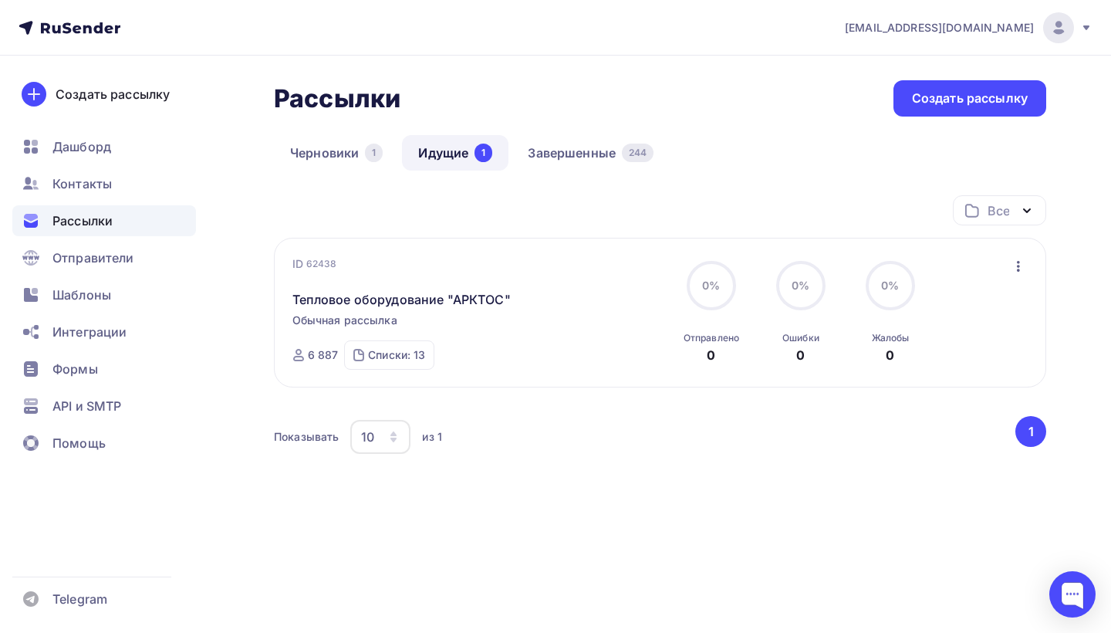
click at [98, 214] on span "Рассылки" at bounding box center [82, 220] width 60 height 19
click at [574, 151] on link "Завершенные 244" at bounding box center [590, 152] width 158 height 35
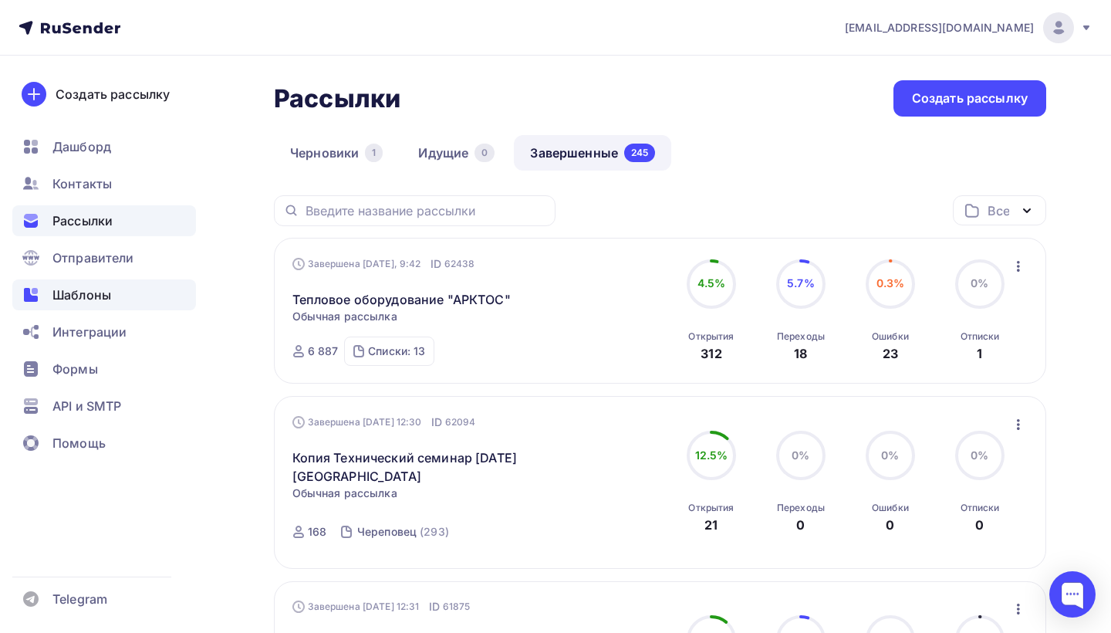
click at [89, 300] on span "Шаблоны" at bounding box center [81, 294] width 59 height 19
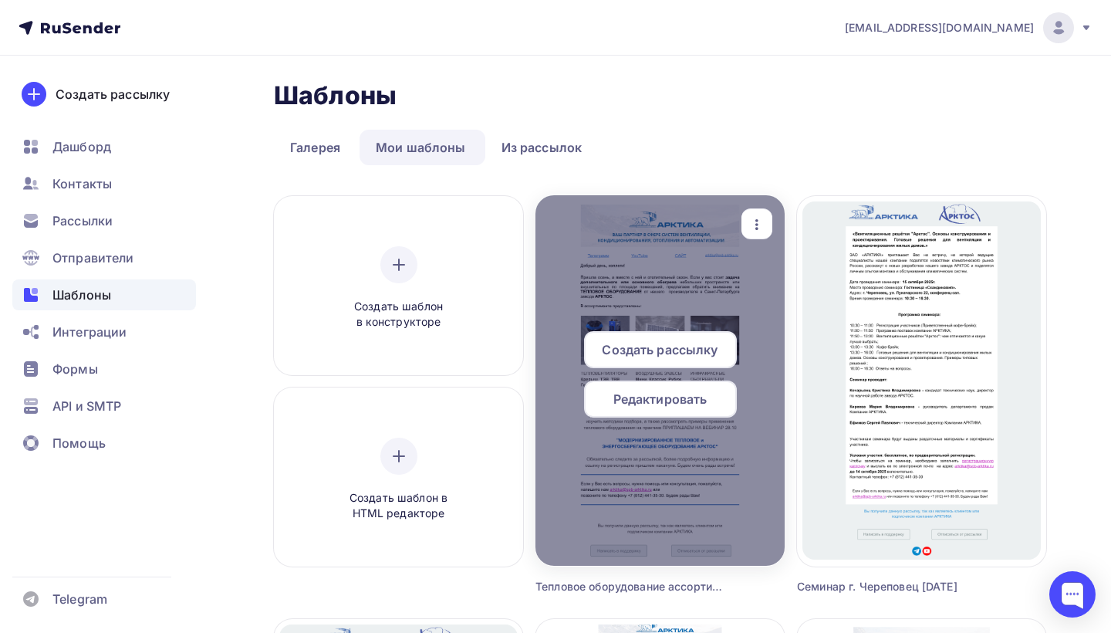
click at [676, 399] on span "Редактировать" at bounding box center [660, 399] width 94 height 19
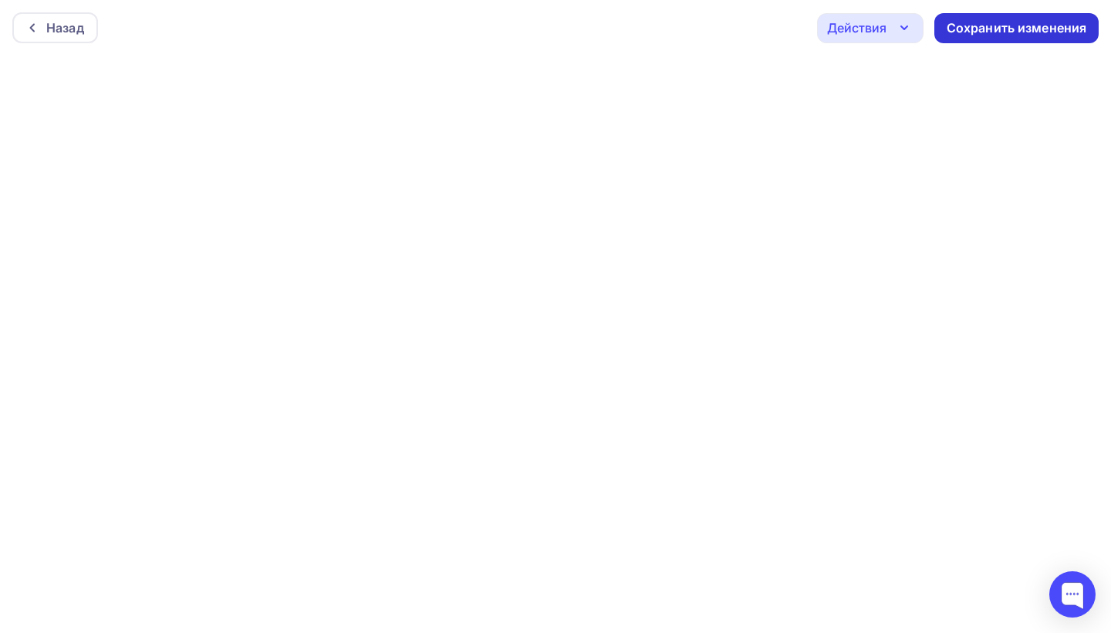
click at [954, 22] on div "Сохранить изменения" at bounding box center [1017, 28] width 140 height 18
